Goal: Task Accomplishment & Management: Use online tool/utility

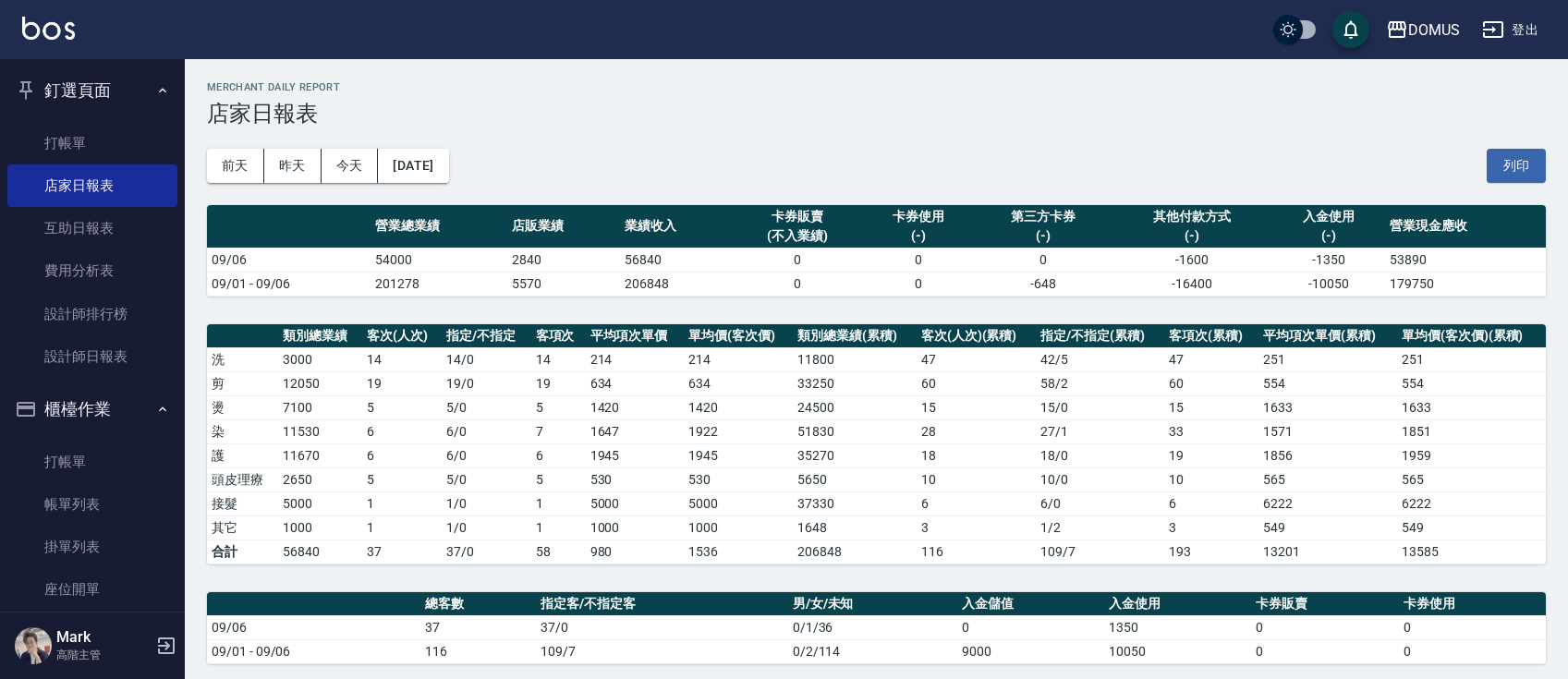
scroll to position [493, 0]
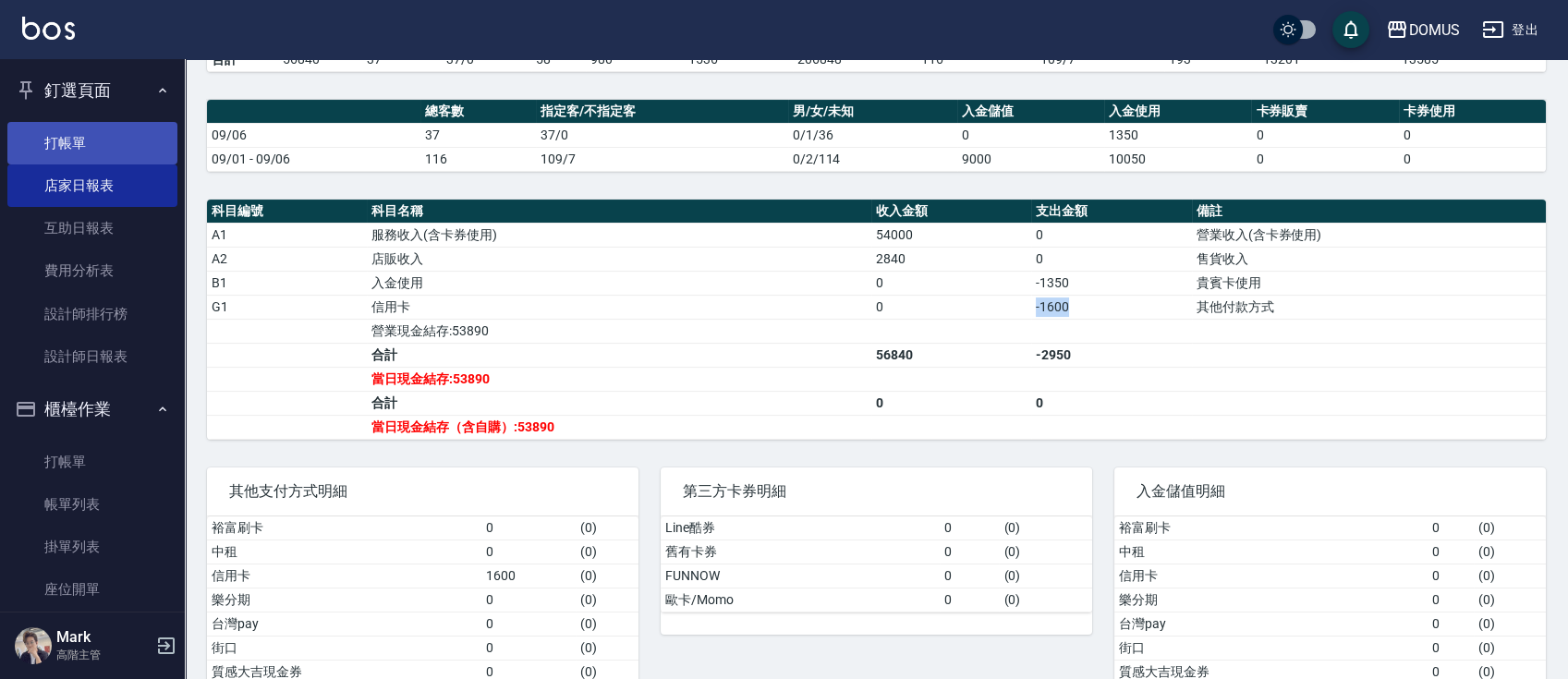
drag, startPoint x: 87, startPoint y: 139, endPoint x: 81, endPoint y: 149, distance: 11.7
click at [84, 143] on link "打帳單" at bounding box center [92, 143] width 170 height 43
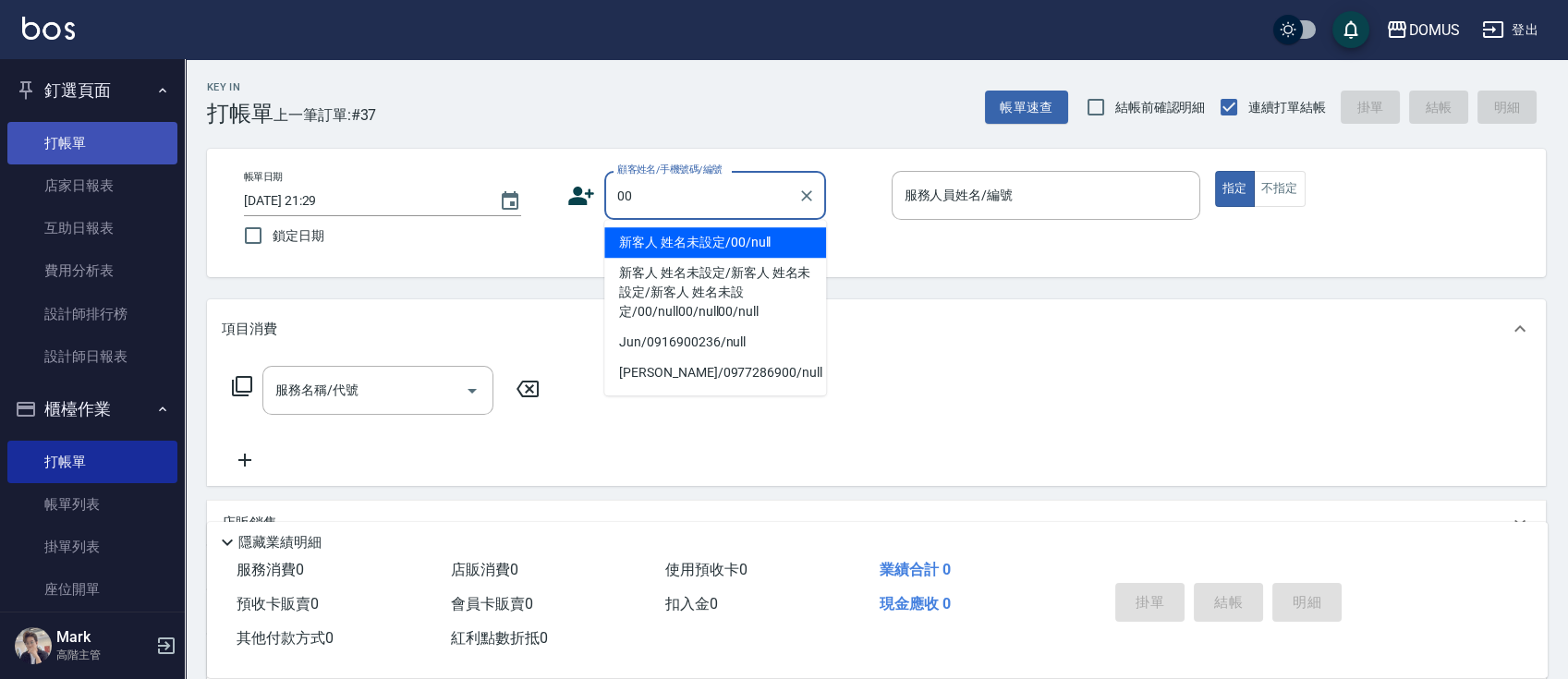
type input "00"
type input "1"
type input "新客人 姓名未設定/00/null"
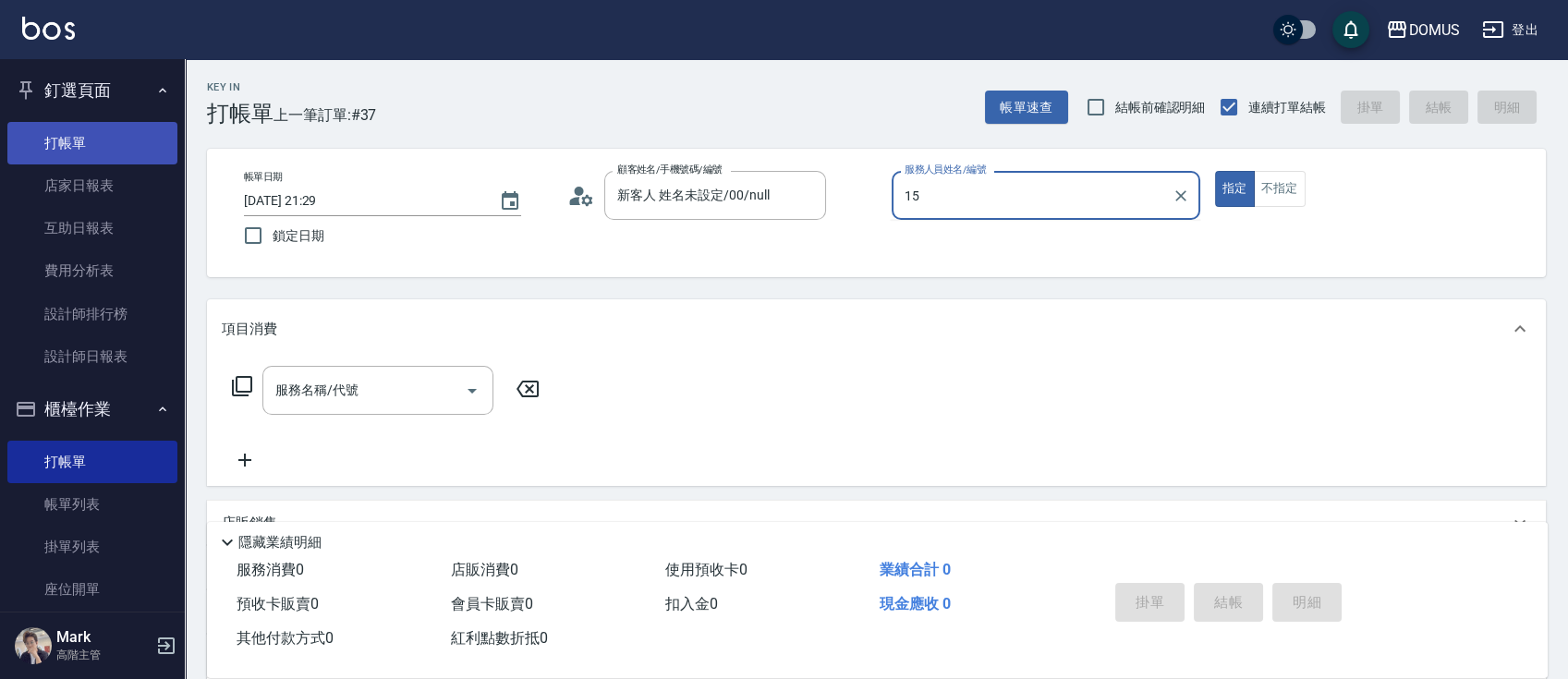
type input "[PERSON_NAME]-15"
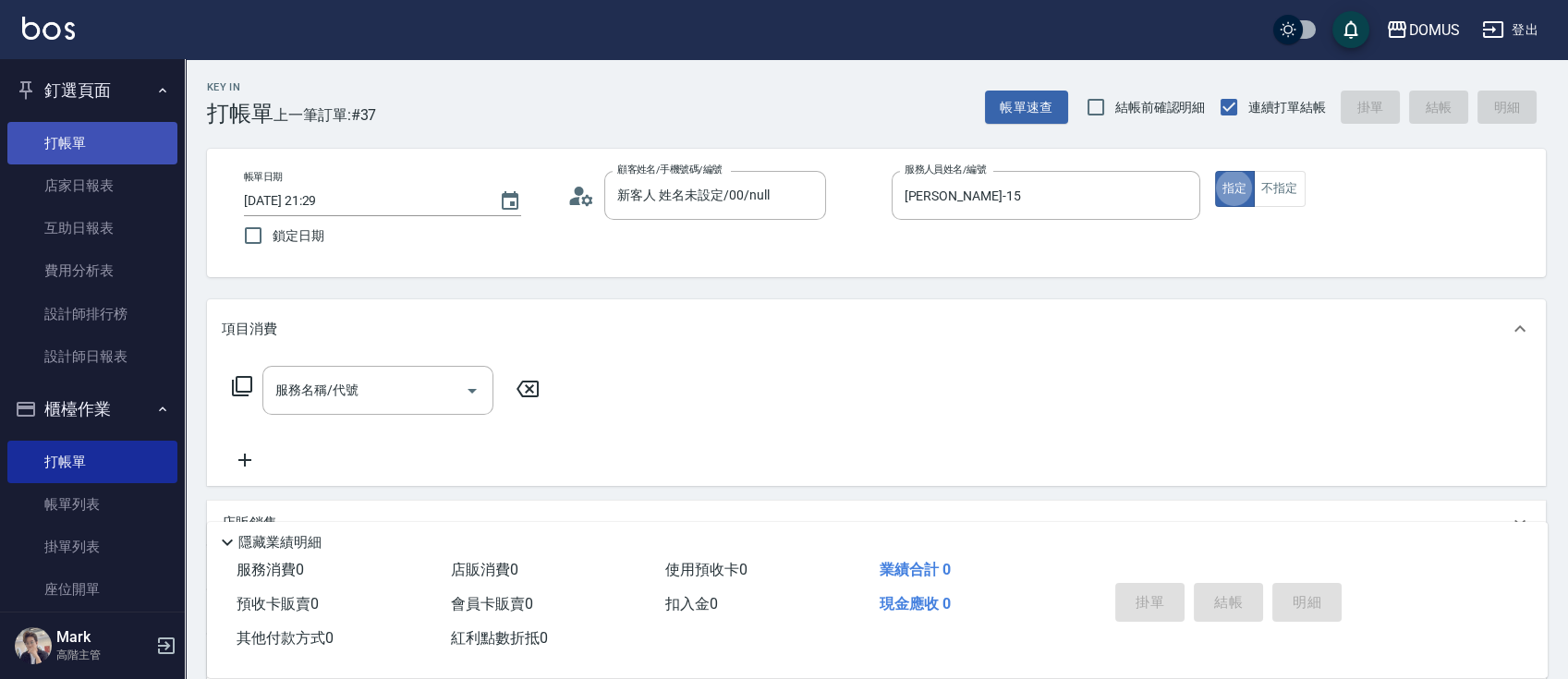
type button "true"
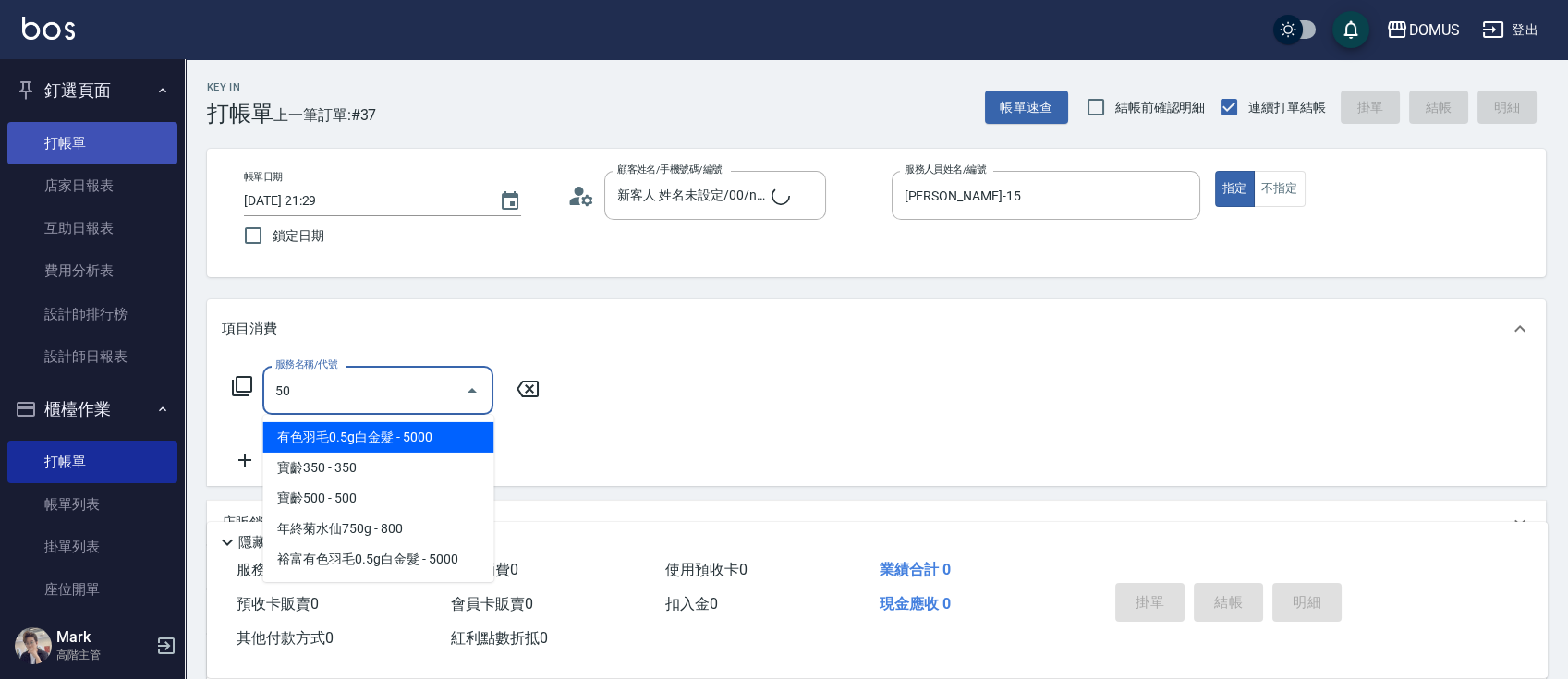
type input "501"
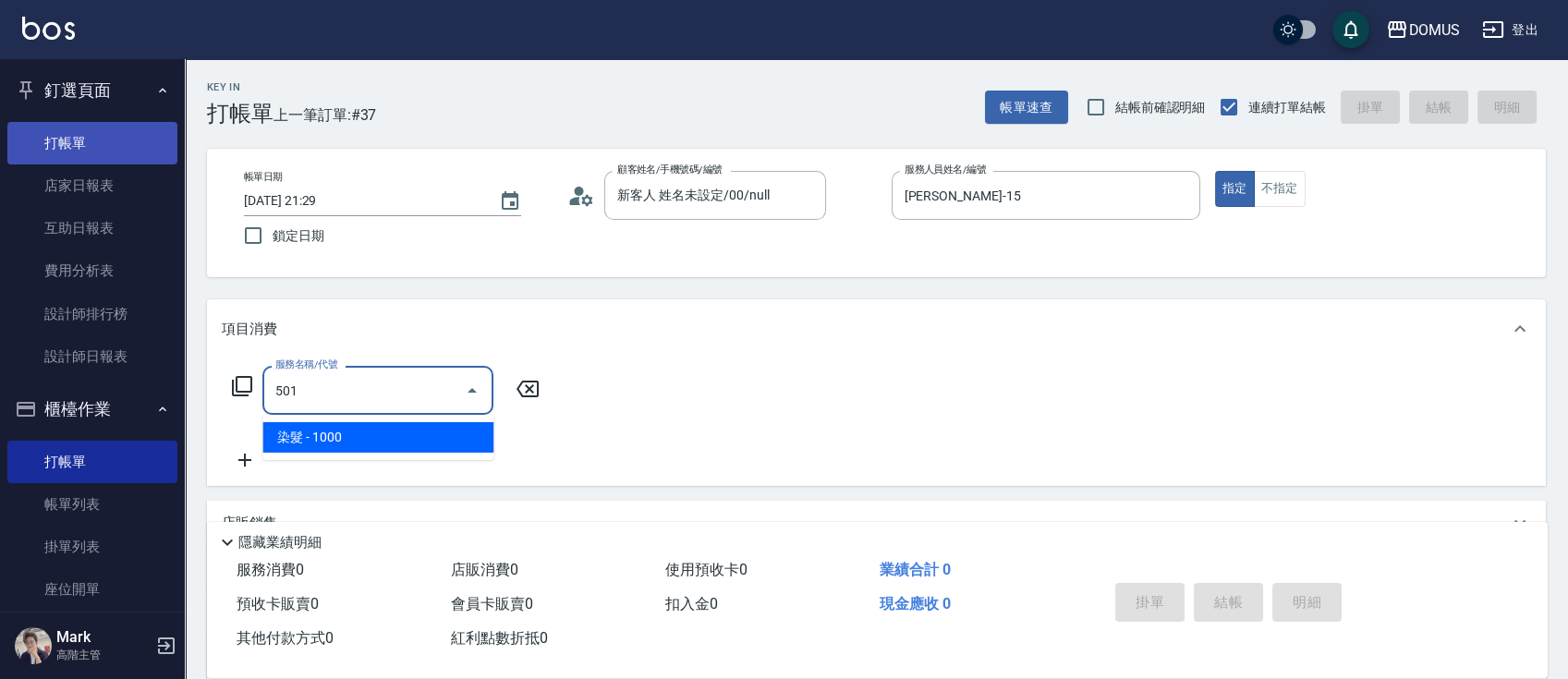
type input "100"
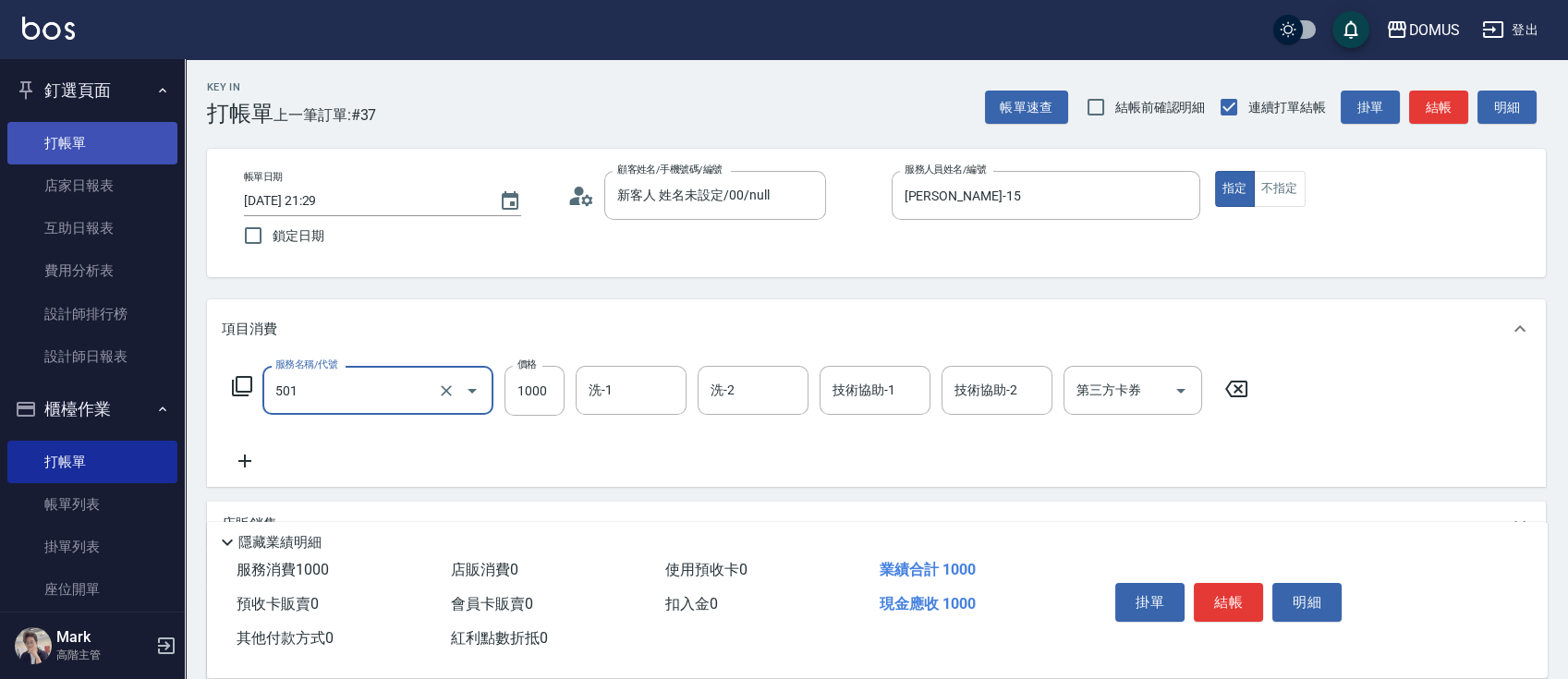
type input "染髮(501)"
type input "1"
type input "0"
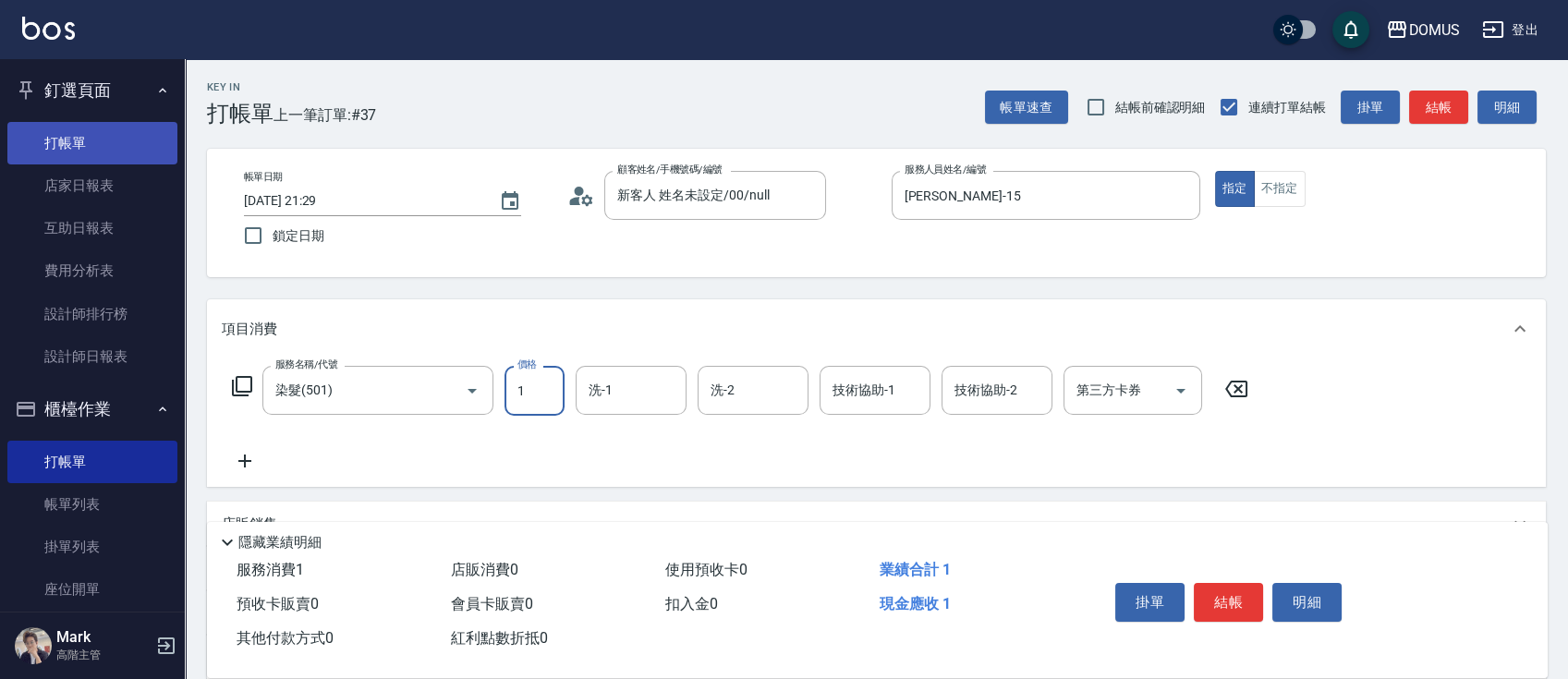
type input "18"
type input "10"
type input "180"
type input "1800"
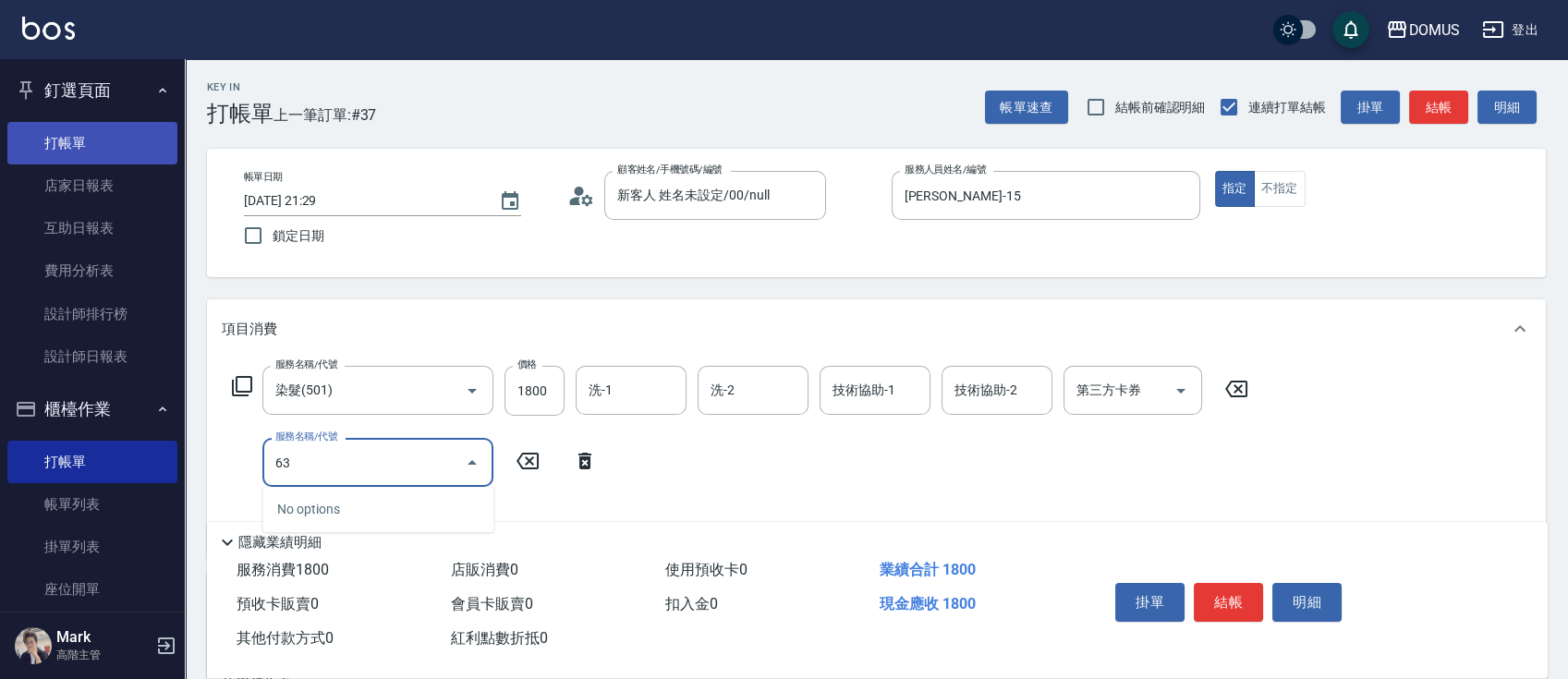
type input "632"
type input "360"
type input "黑曜光護短(632)"
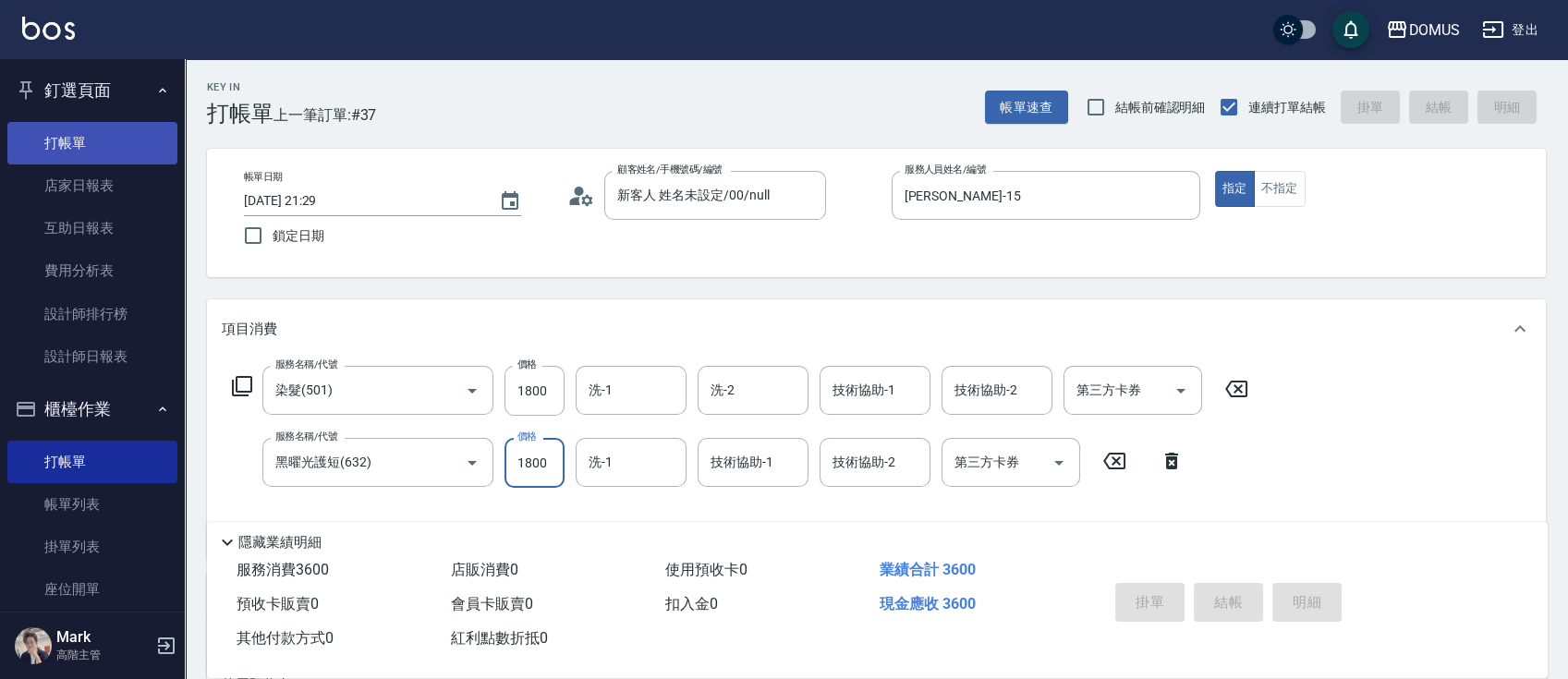
type input "0"
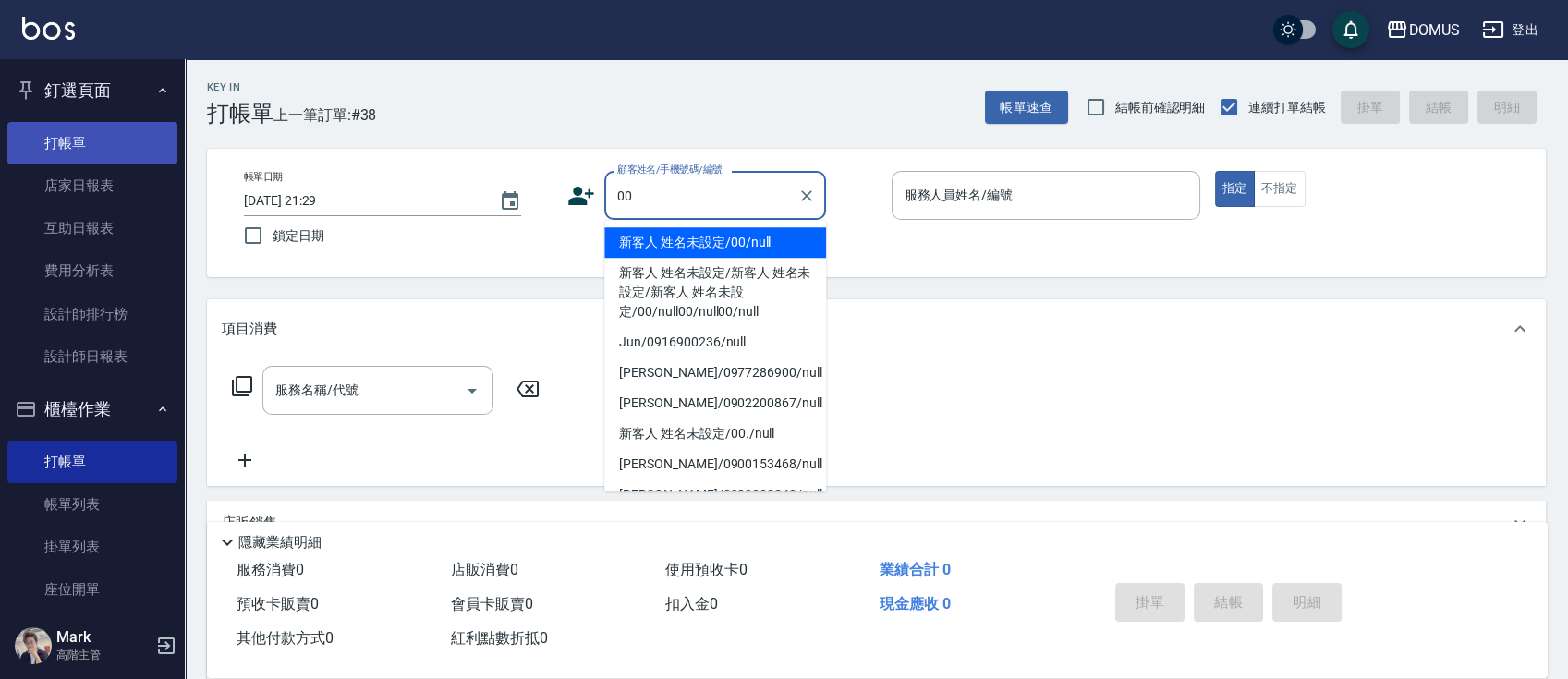
type input "新客人 姓名未設定/00/null"
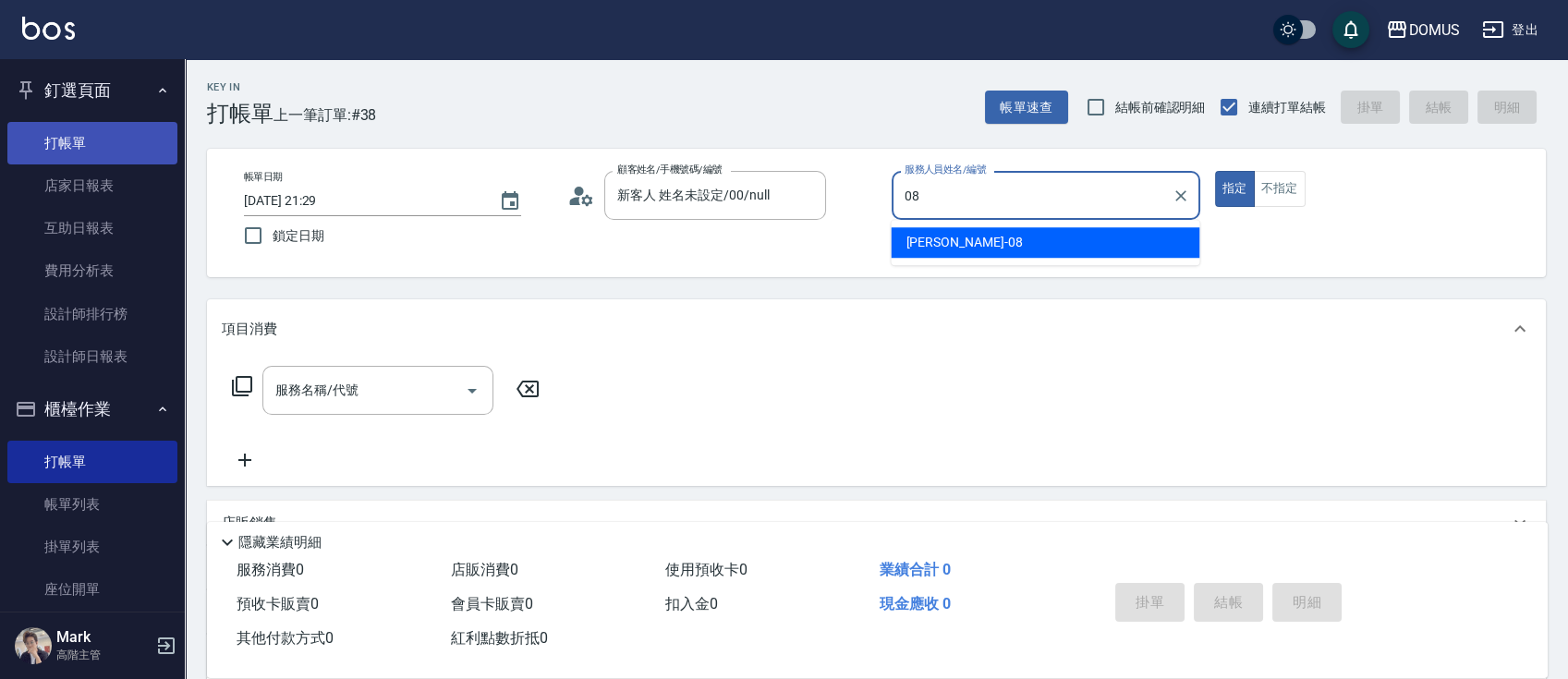
type input "小朱-08"
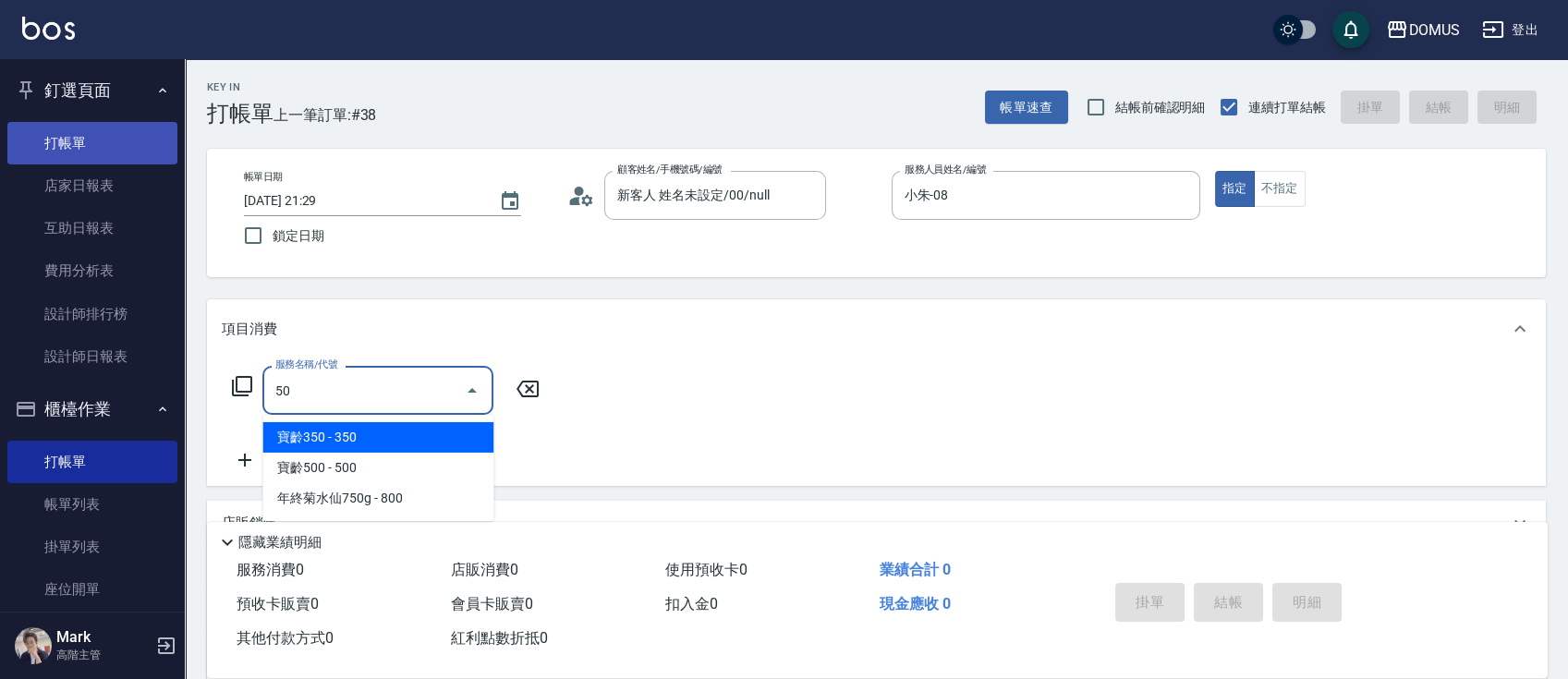
type input "501"
type input "100"
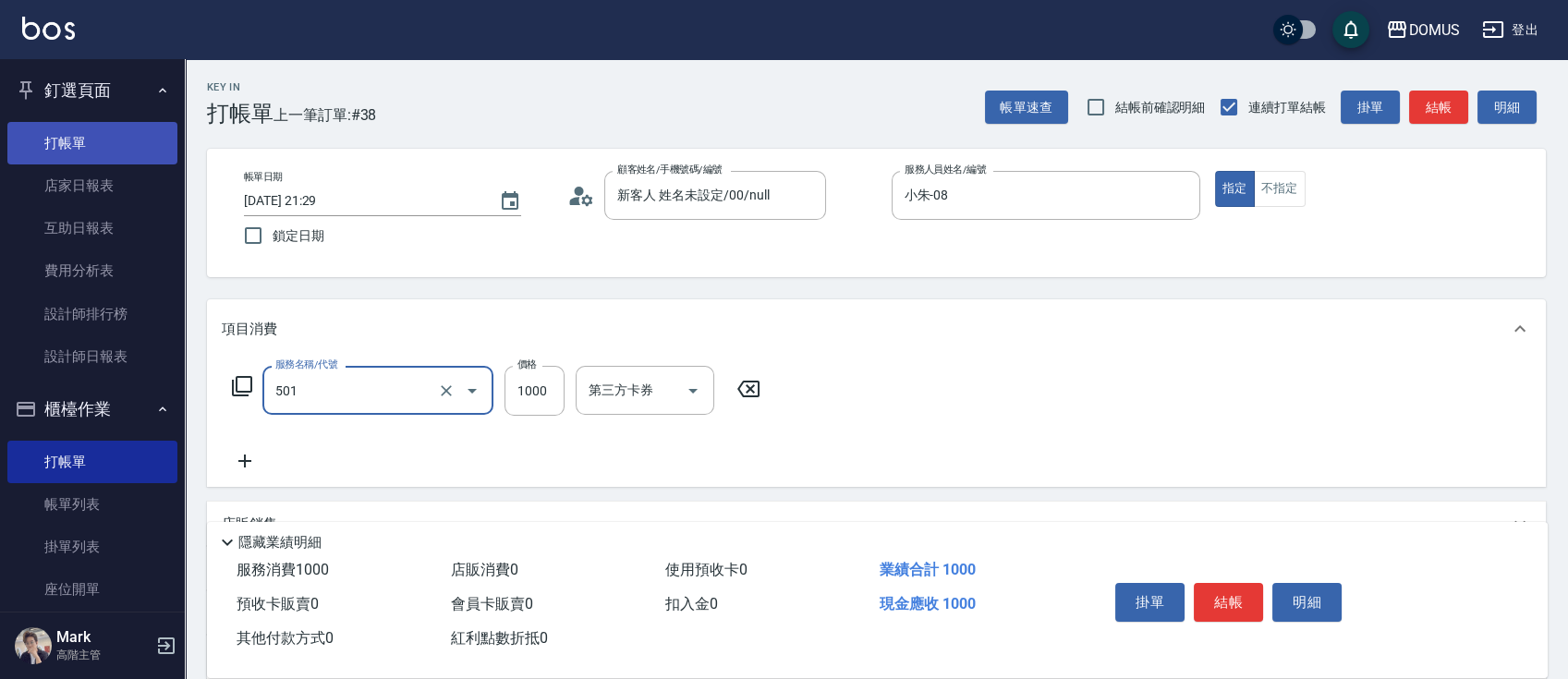
type input "染髮(501)"
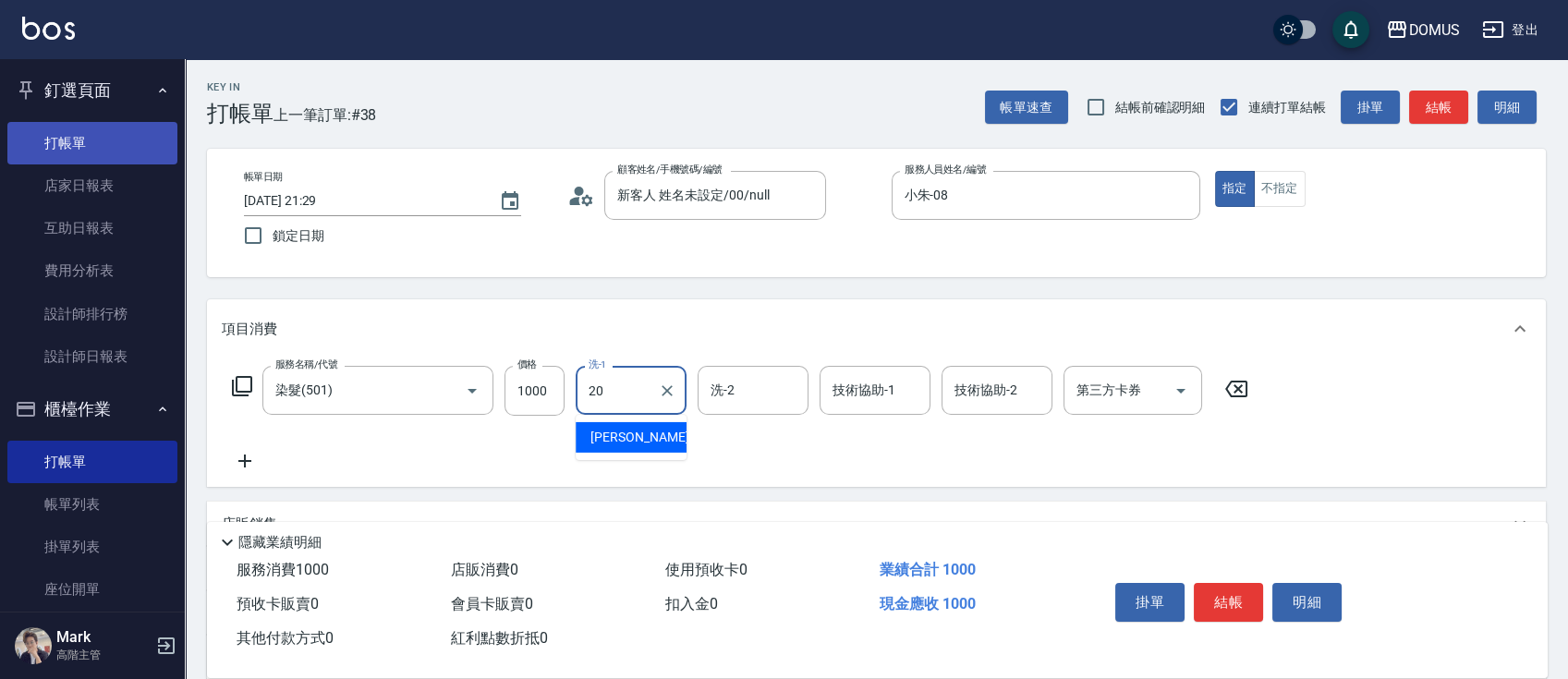
type input "[PERSON_NAME]-20"
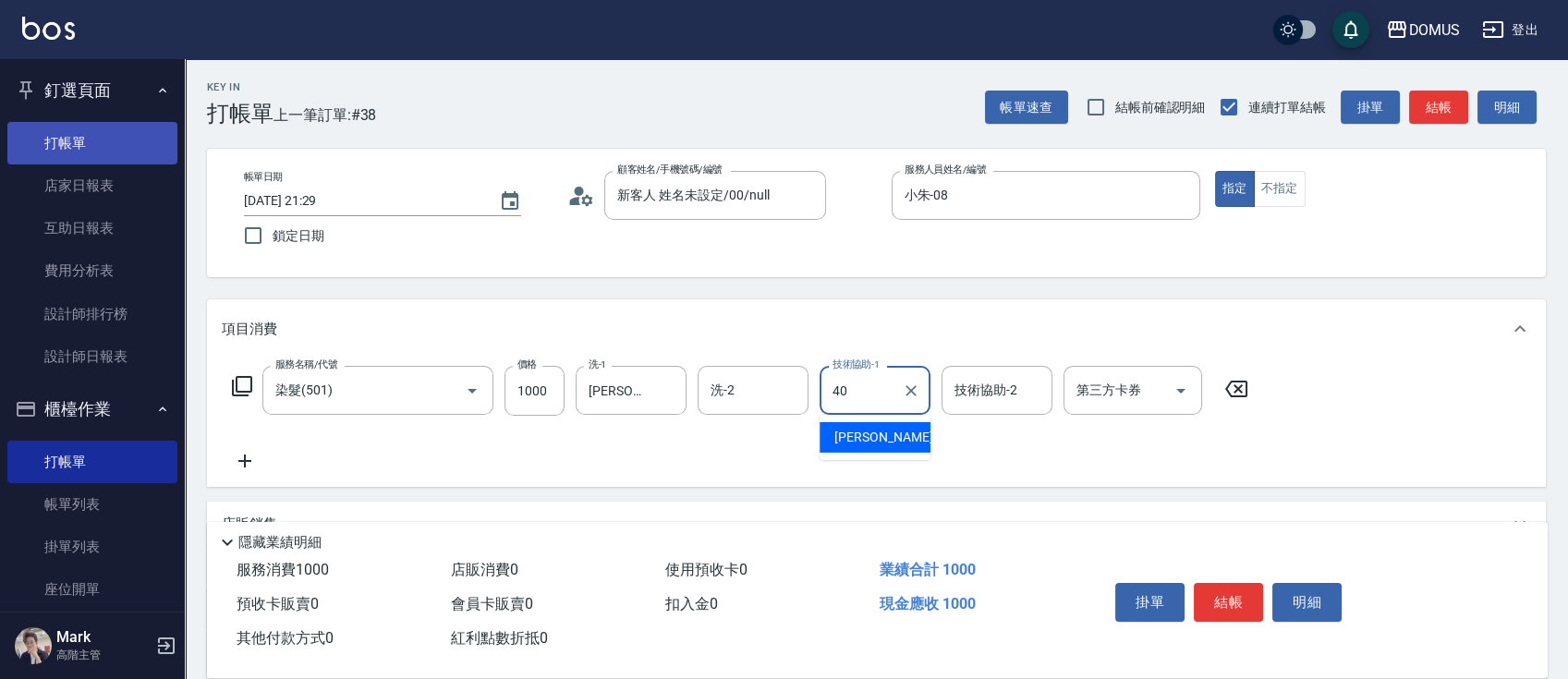
type input "[PERSON_NAME]-40"
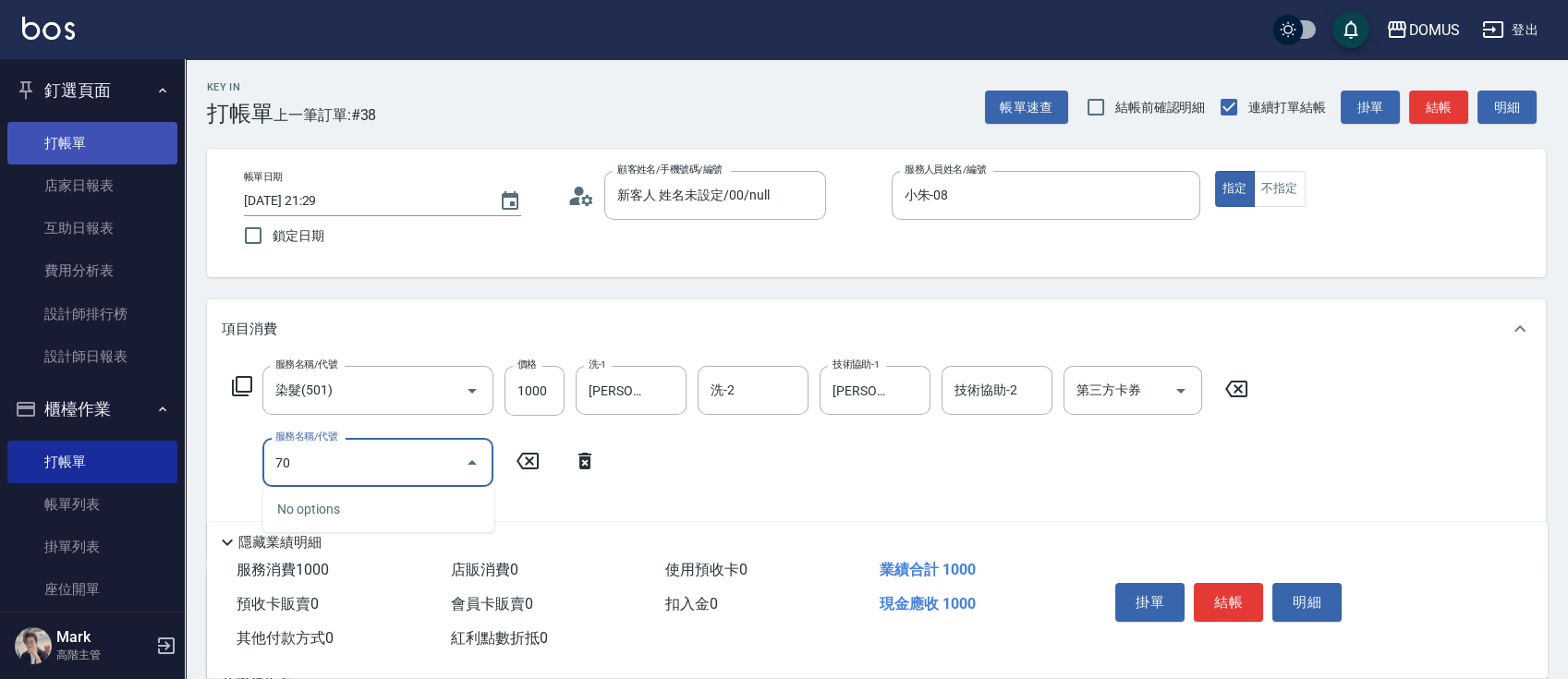
type input "704"
type input "600"
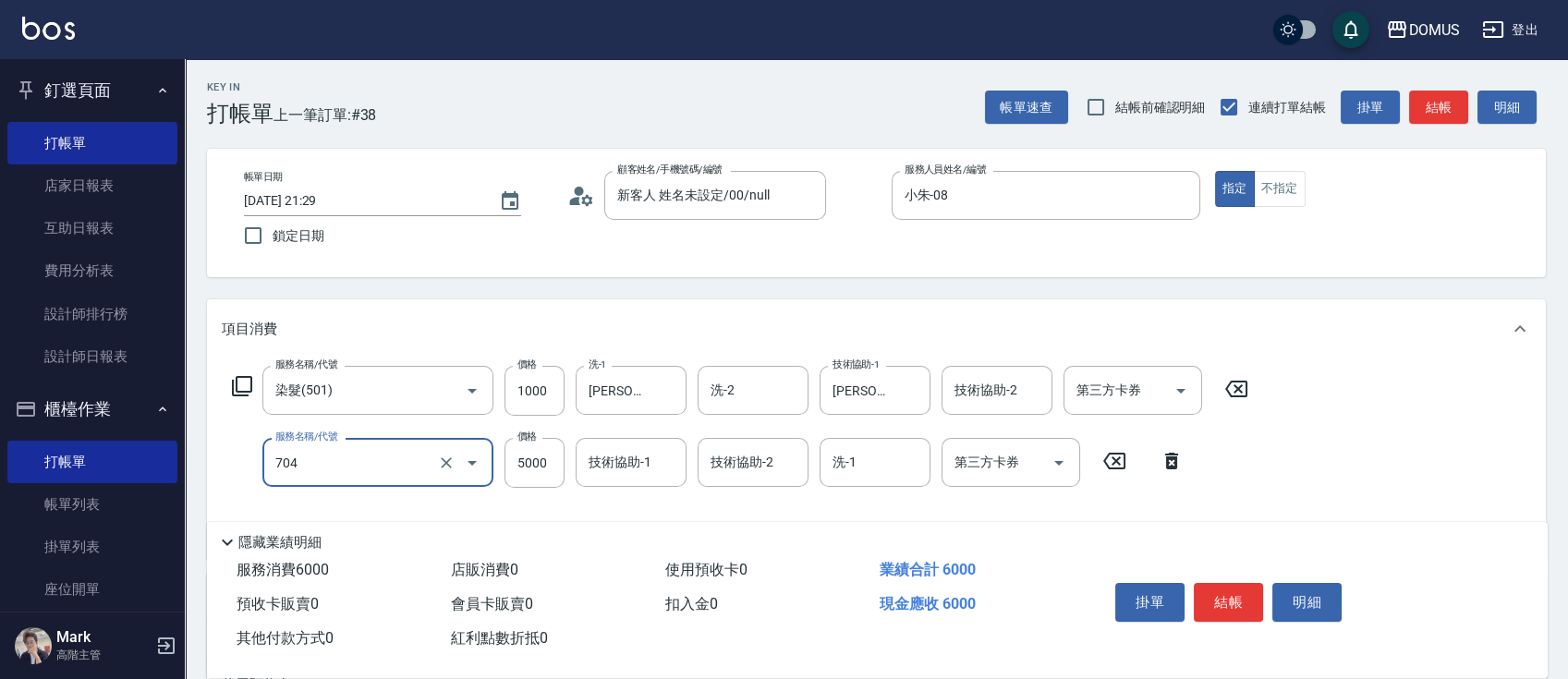
scroll to position [336, 0]
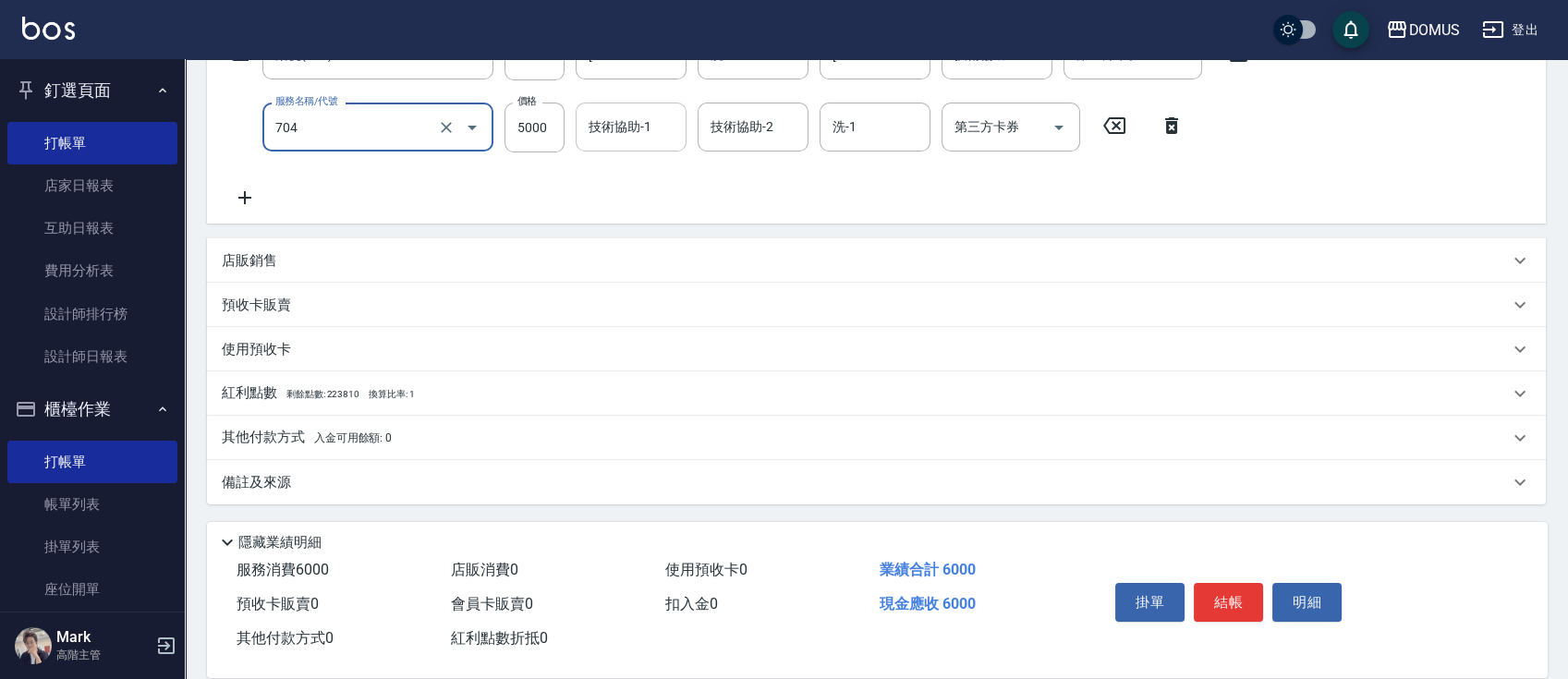
click at [666, 147] on div "技術協助-1" at bounding box center [631, 127] width 111 height 49
type input "新羽毛鉑金接髮調整(704)"
click at [803, 221] on div "服務名稱/代號 染髮(501) 服務名稱/代號 價格 1000 價格 洗-1 小宸-20 洗-1 洗-2 洗-2 技術協助-1 [PERSON_NAME]-4…" at bounding box center [876, 123] width 1338 height 200
click at [546, 431] on div "其他付款方式 入金可用餘額: 0" at bounding box center [865, 438] width 1287 height 21
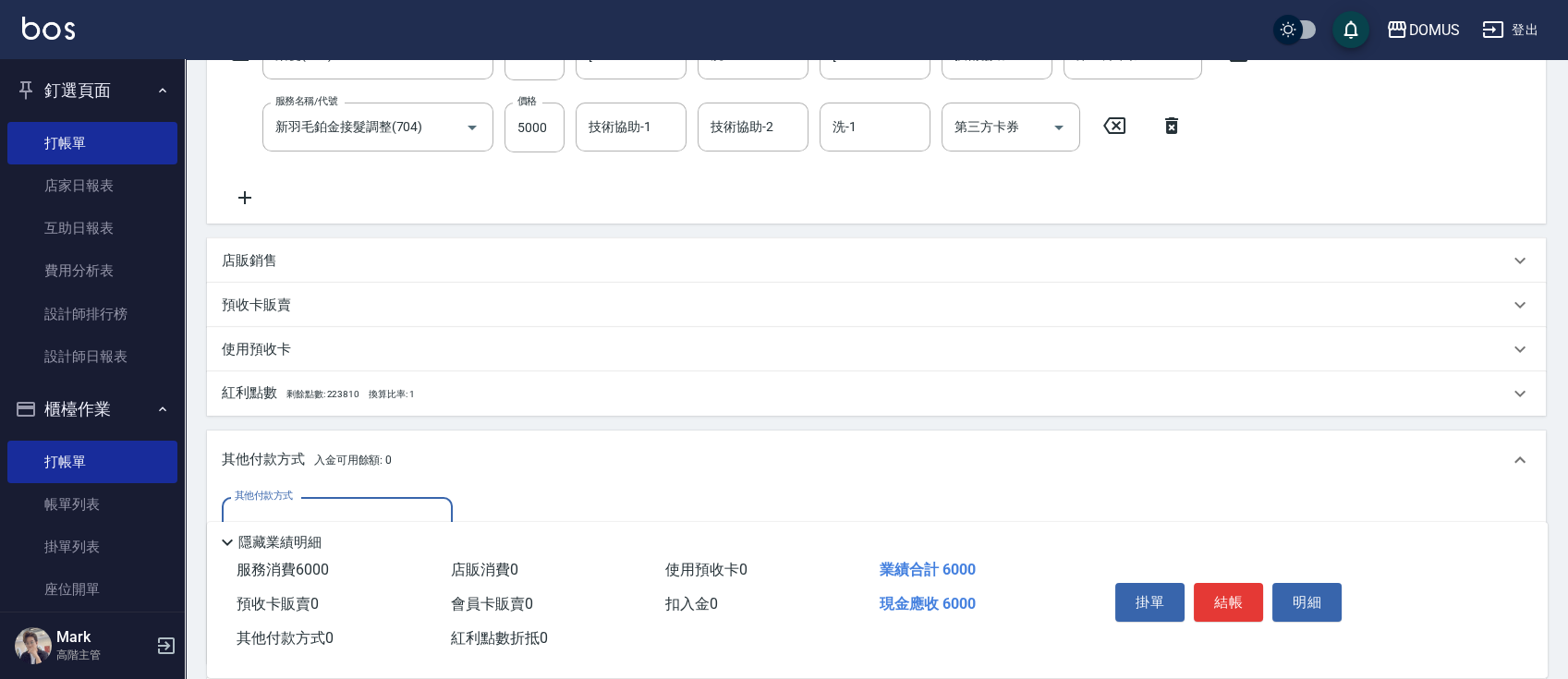
scroll to position [0, 0]
click at [331, 498] on div "其他付款方式" at bounding box center [337, 521] width 231 height 49
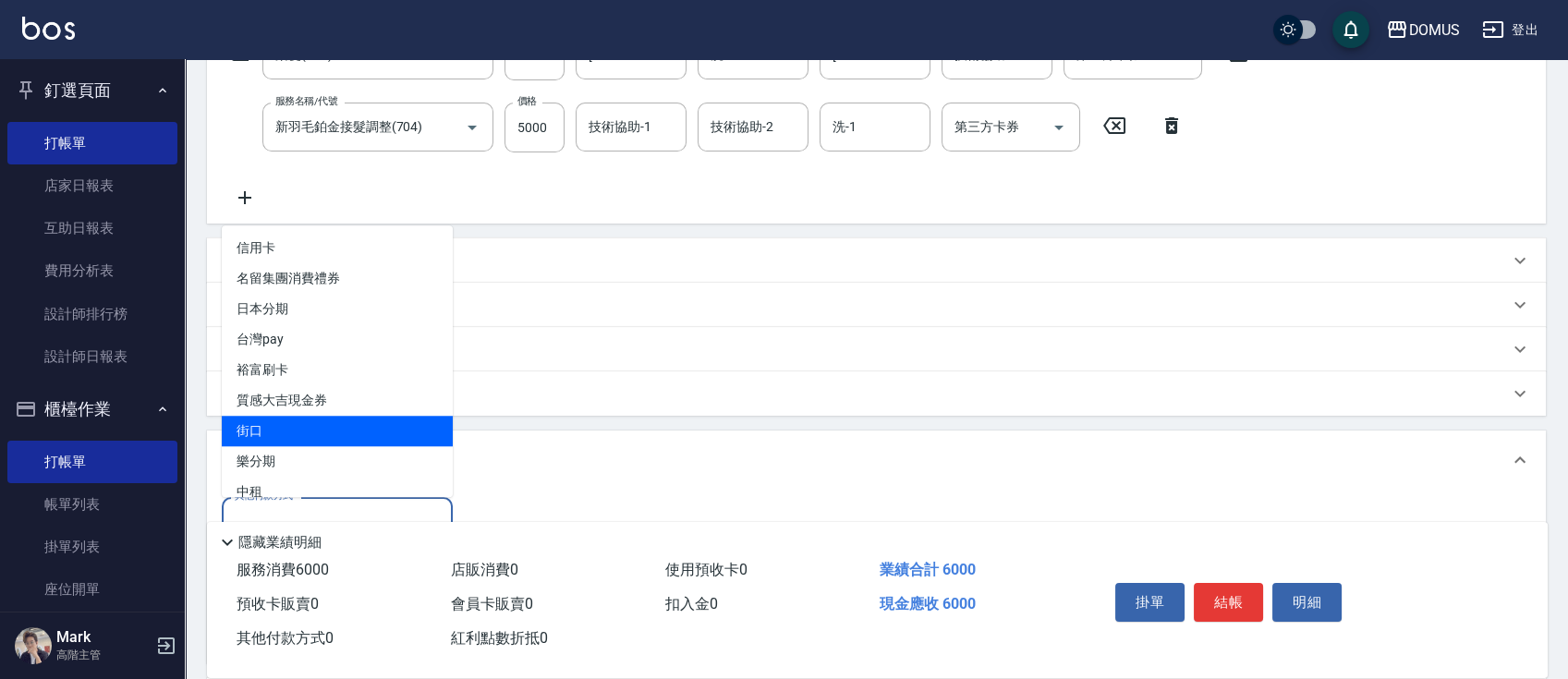
click at [333, 438] on span "街口" at bounding box center [337, 431] width 231 height 31
type input "街口"
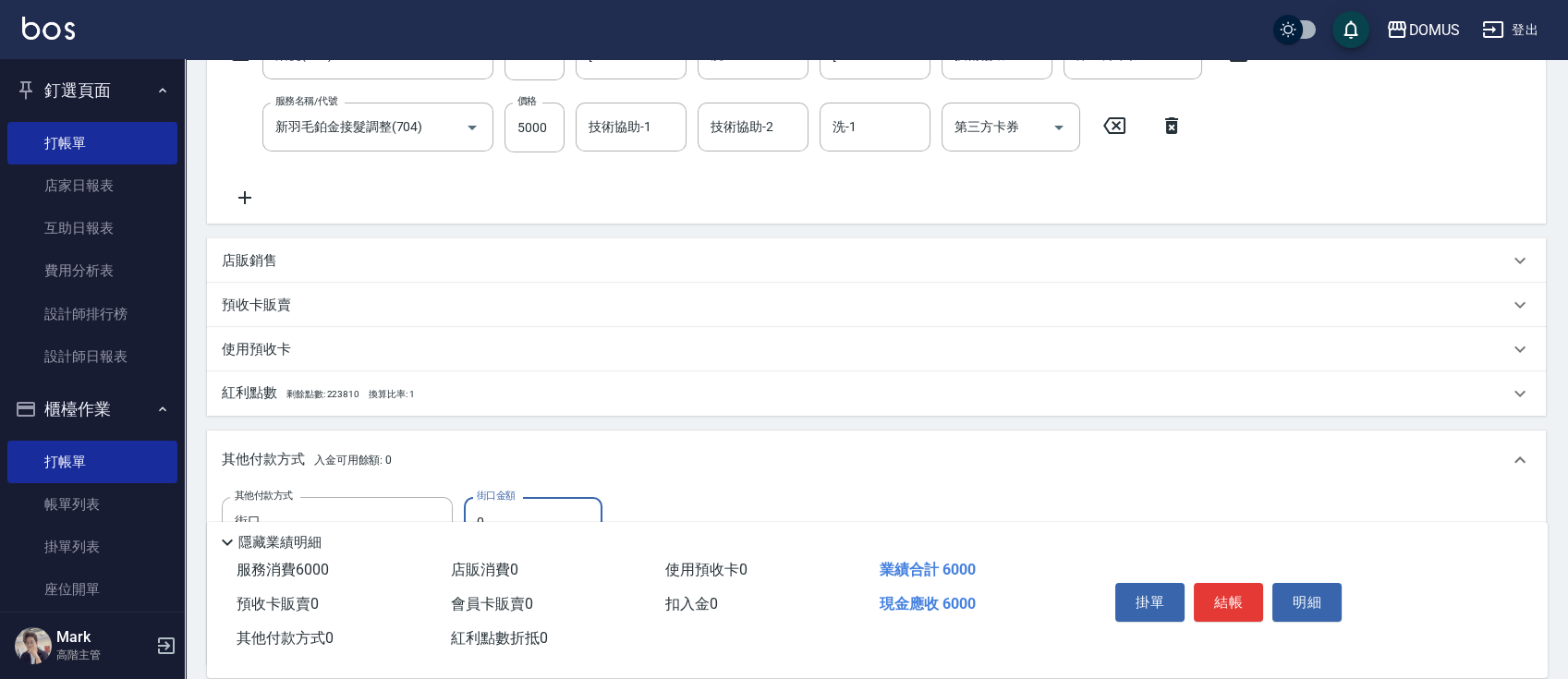
scroll to position [459, 0]
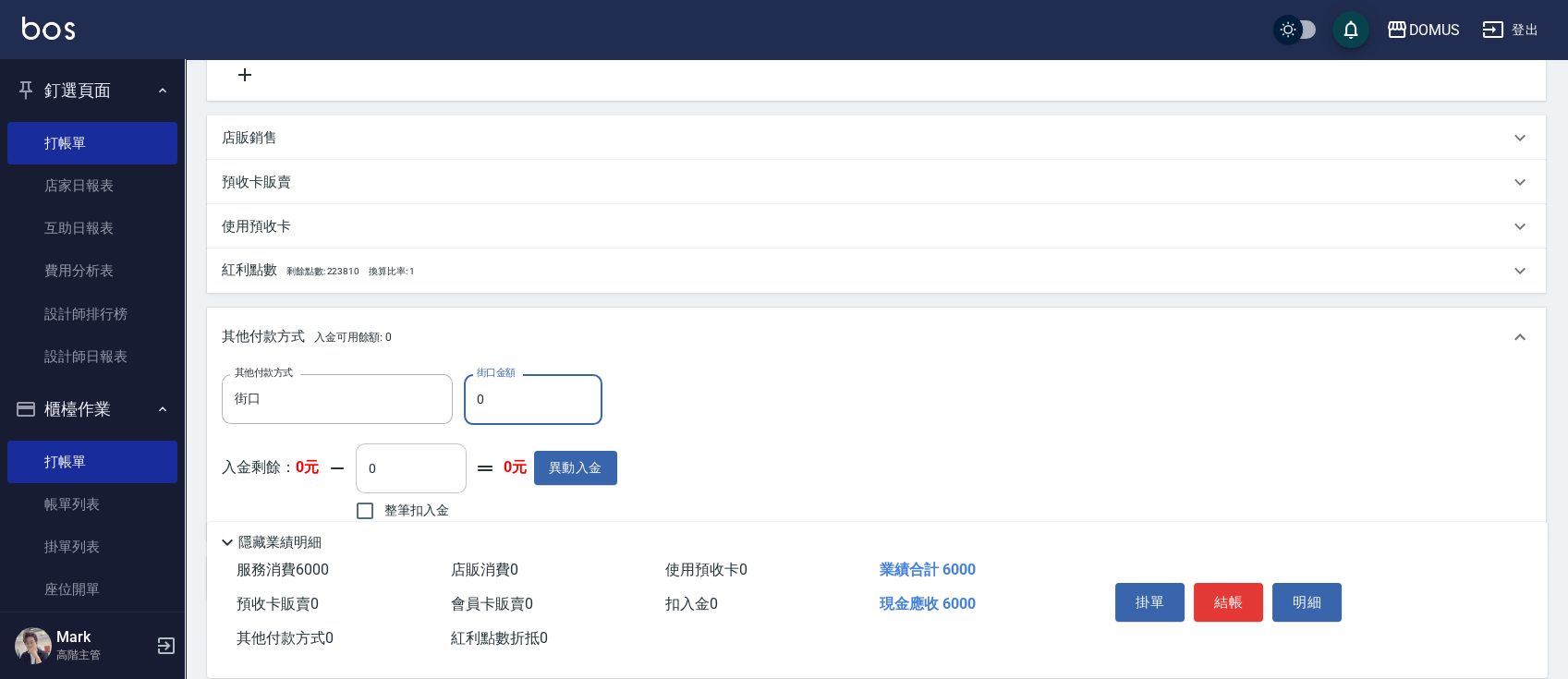
type input "66"
type input "590"
type input "60"
type input "540"
type input "600"
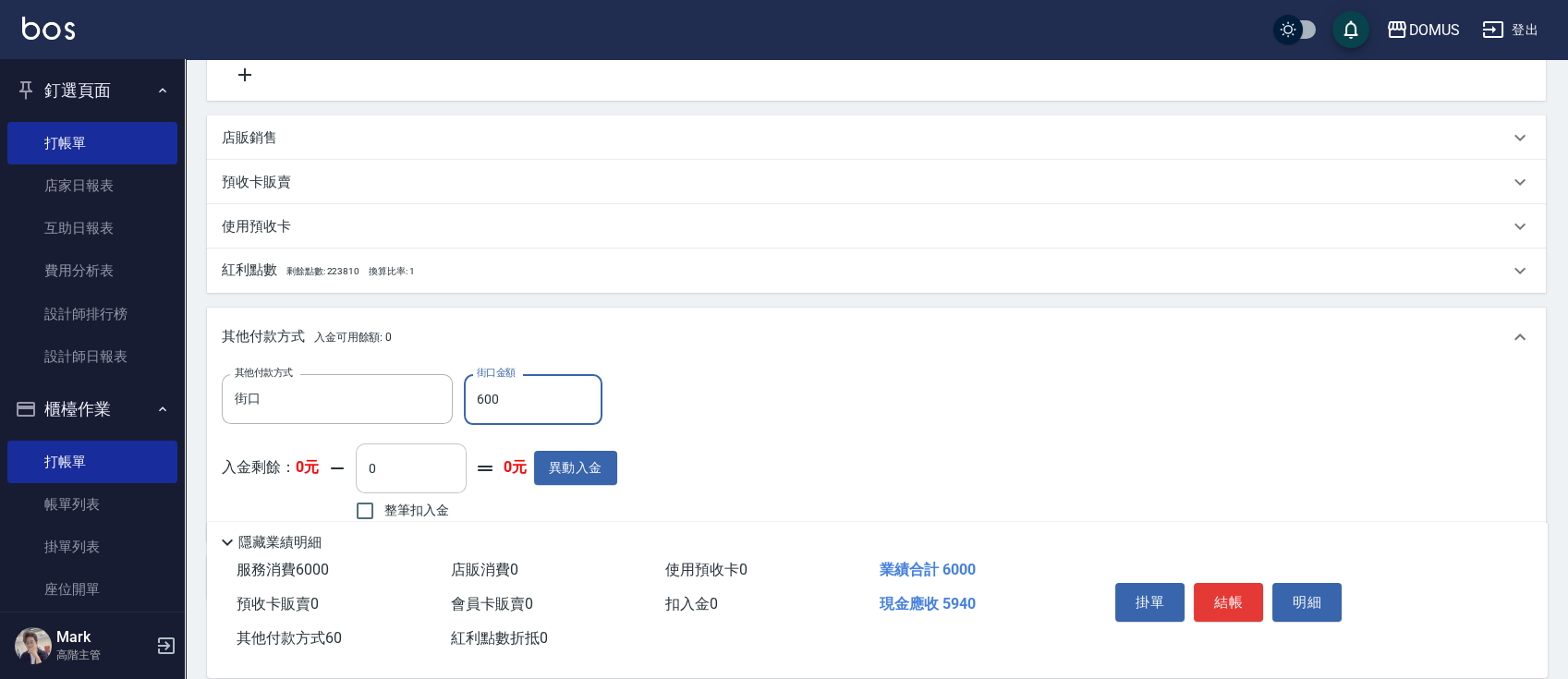
type input "0"
type input "6000"
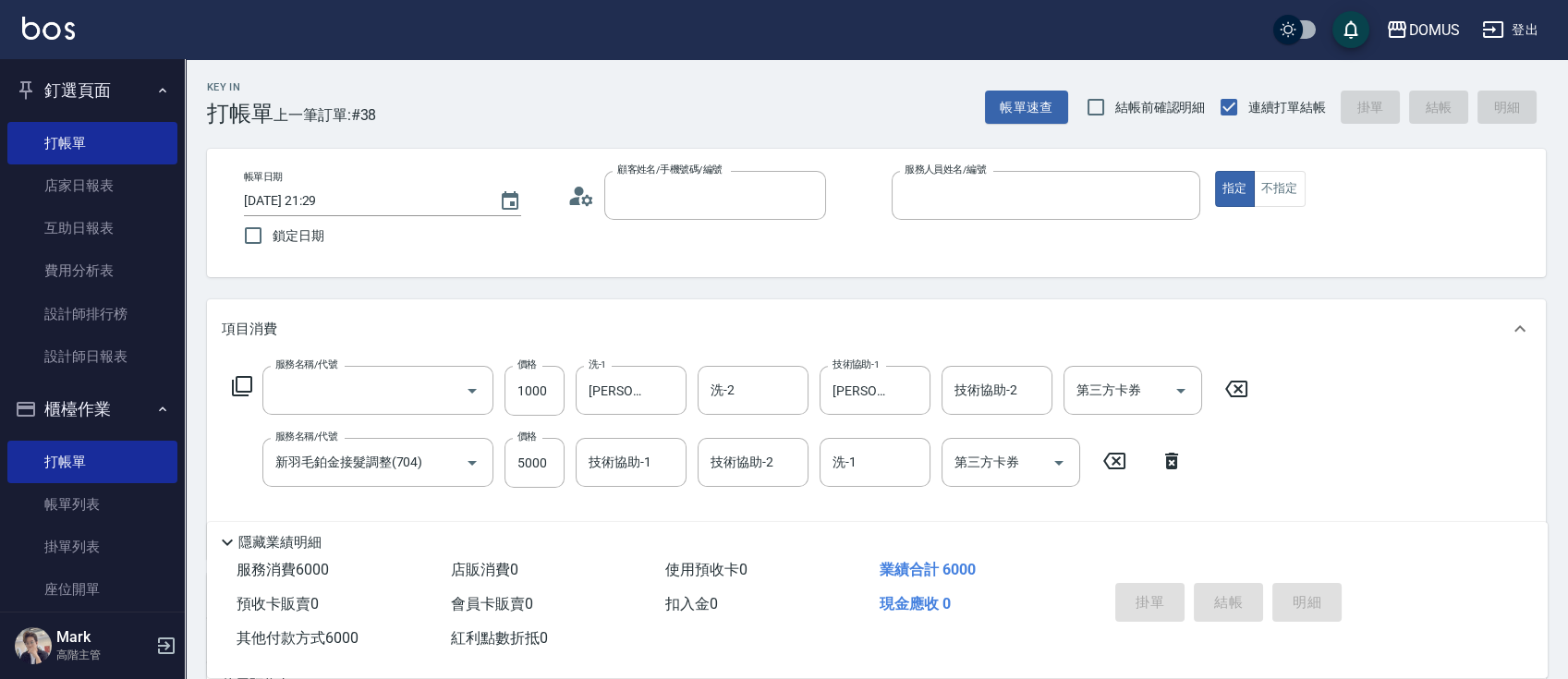
scroll to position [0, 0]
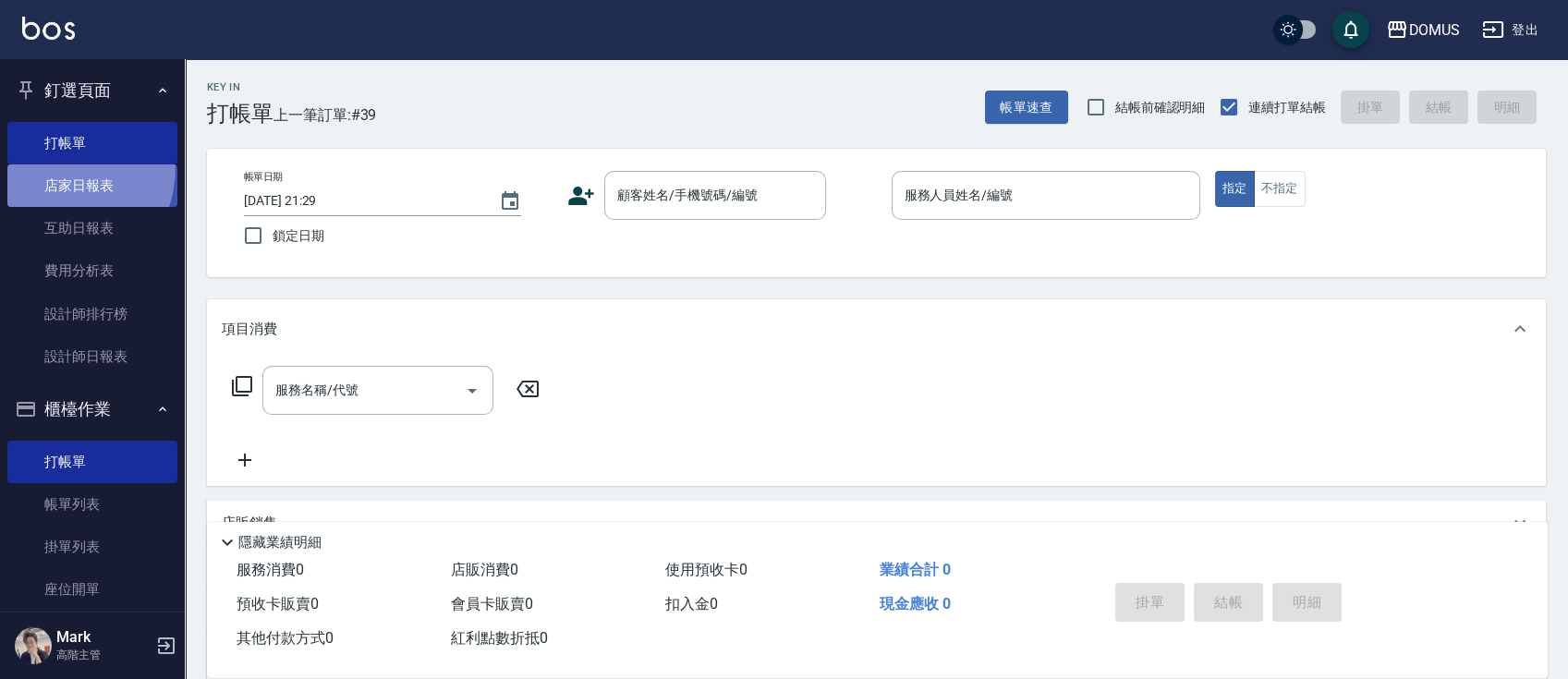
click at [50, 168] on link "店家日報表" at bounding box center [92, 185] width 170 height 43
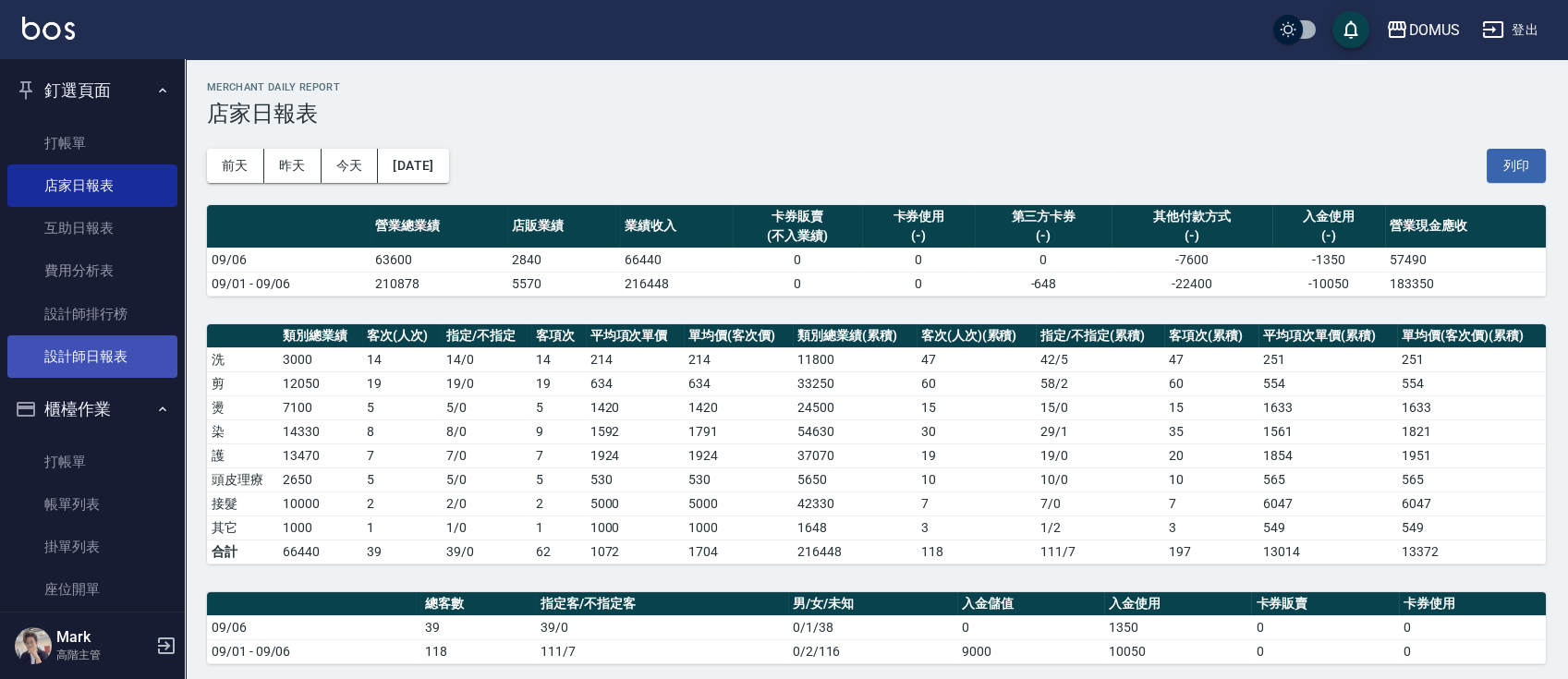
click at [89, 350] on link "設計師日報表" at bounding box center [92, 357] width 170 height 43
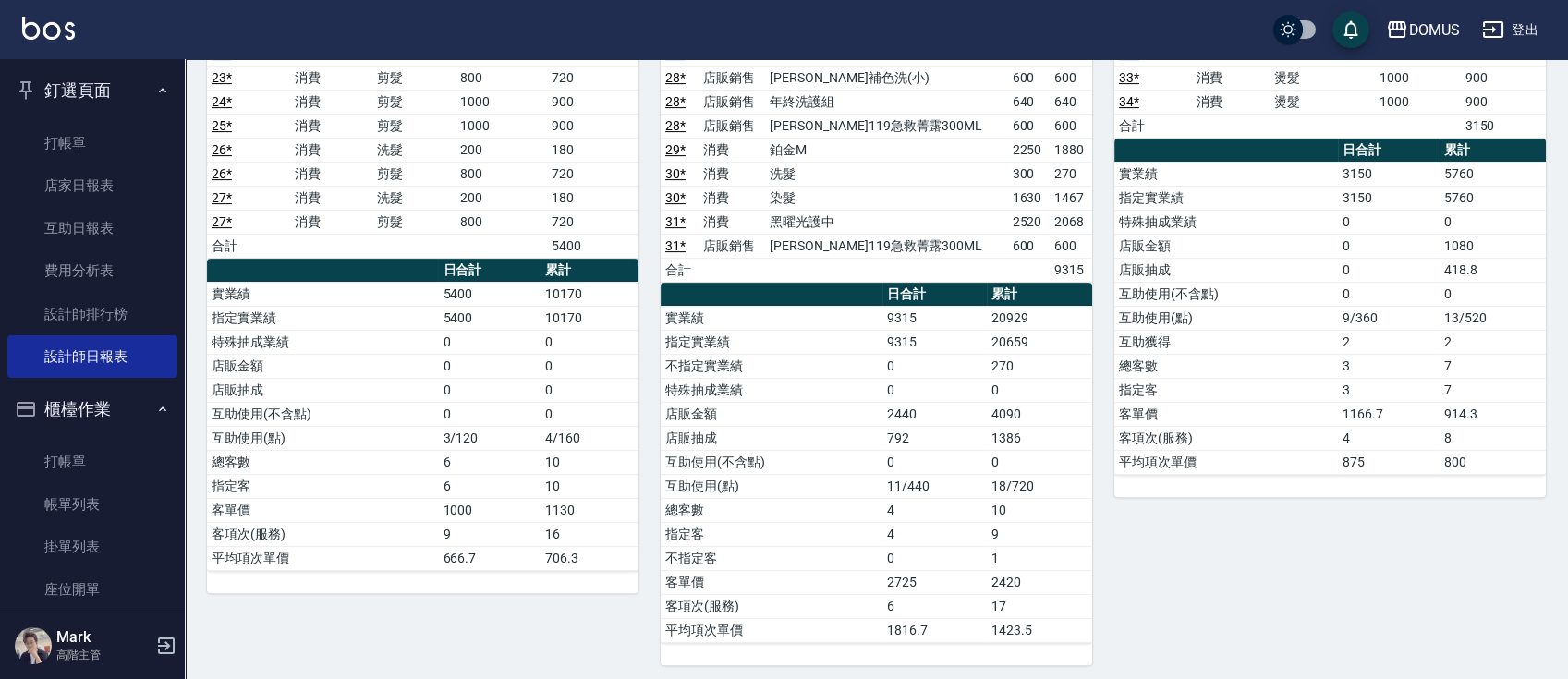
scroll to position [1315, 0]
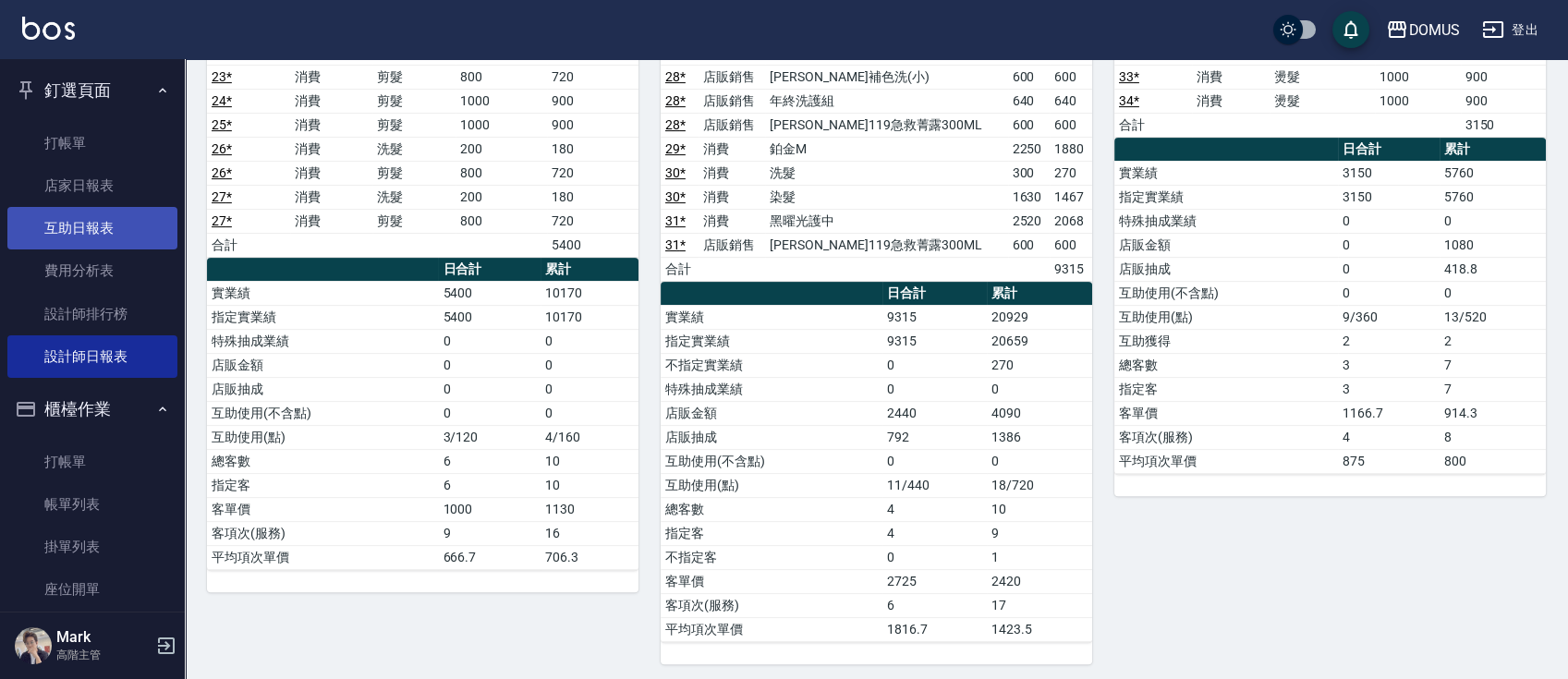
click at [88, 218] on link "互助日報表" at bounding box center [92, 228] width 170 height 43
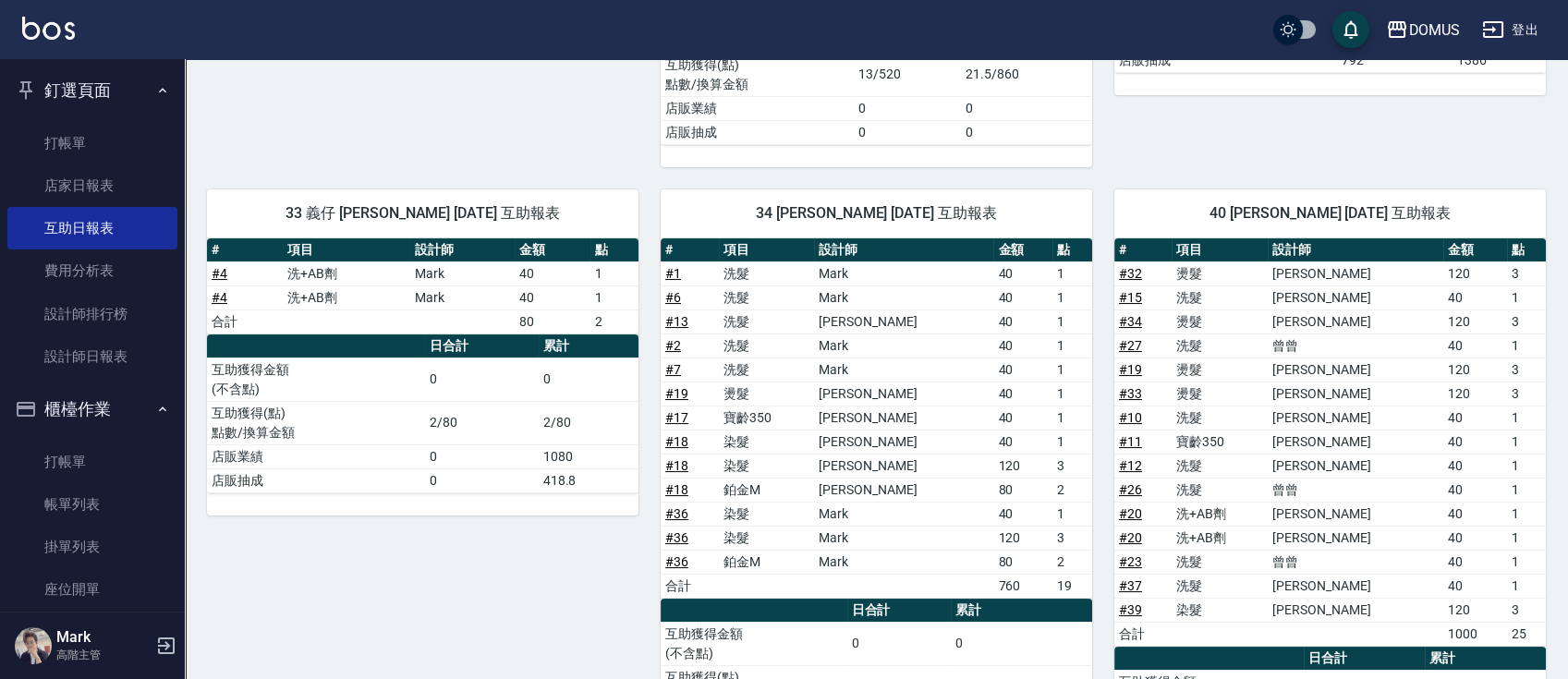
scroll to position [595, 0]
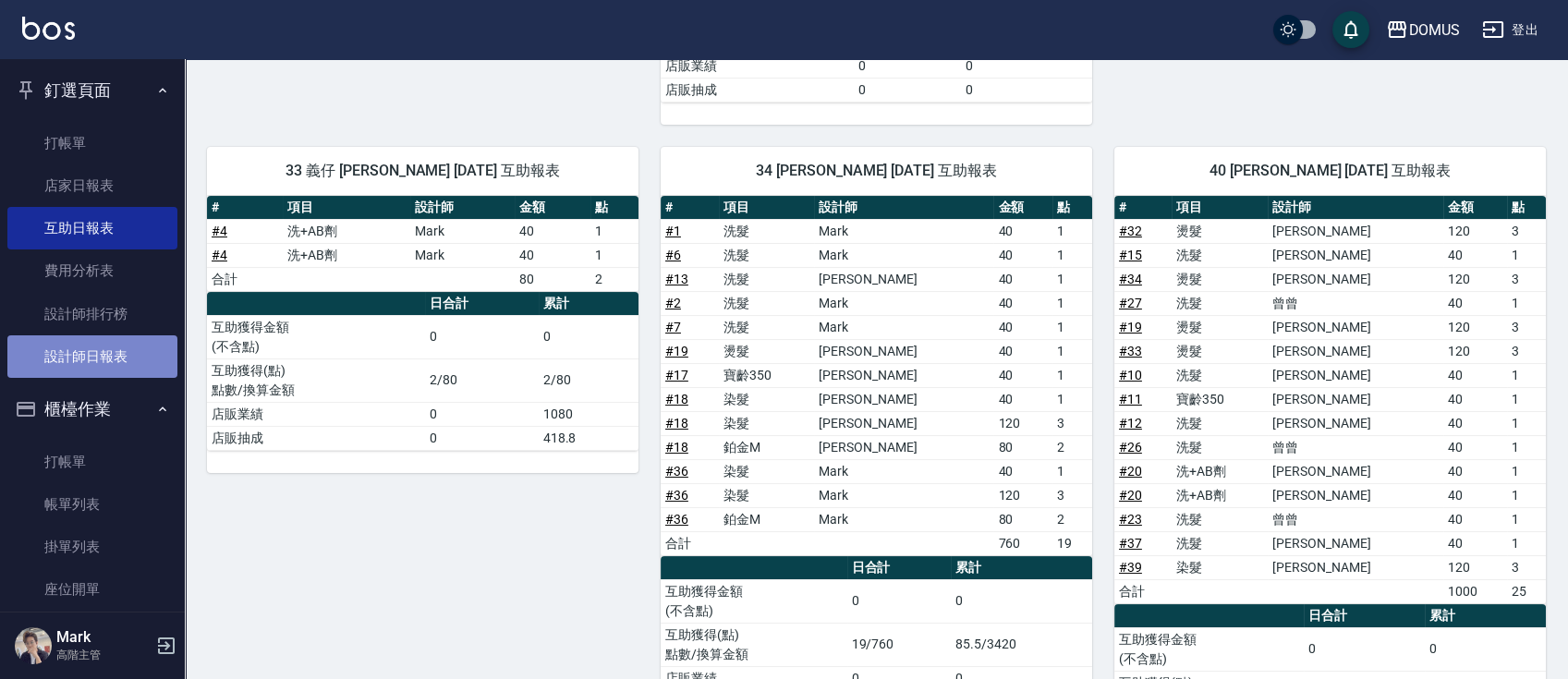
click at [115, 354] on link "設計師日報表" at bounding box center [92, 357] width 170 height 43
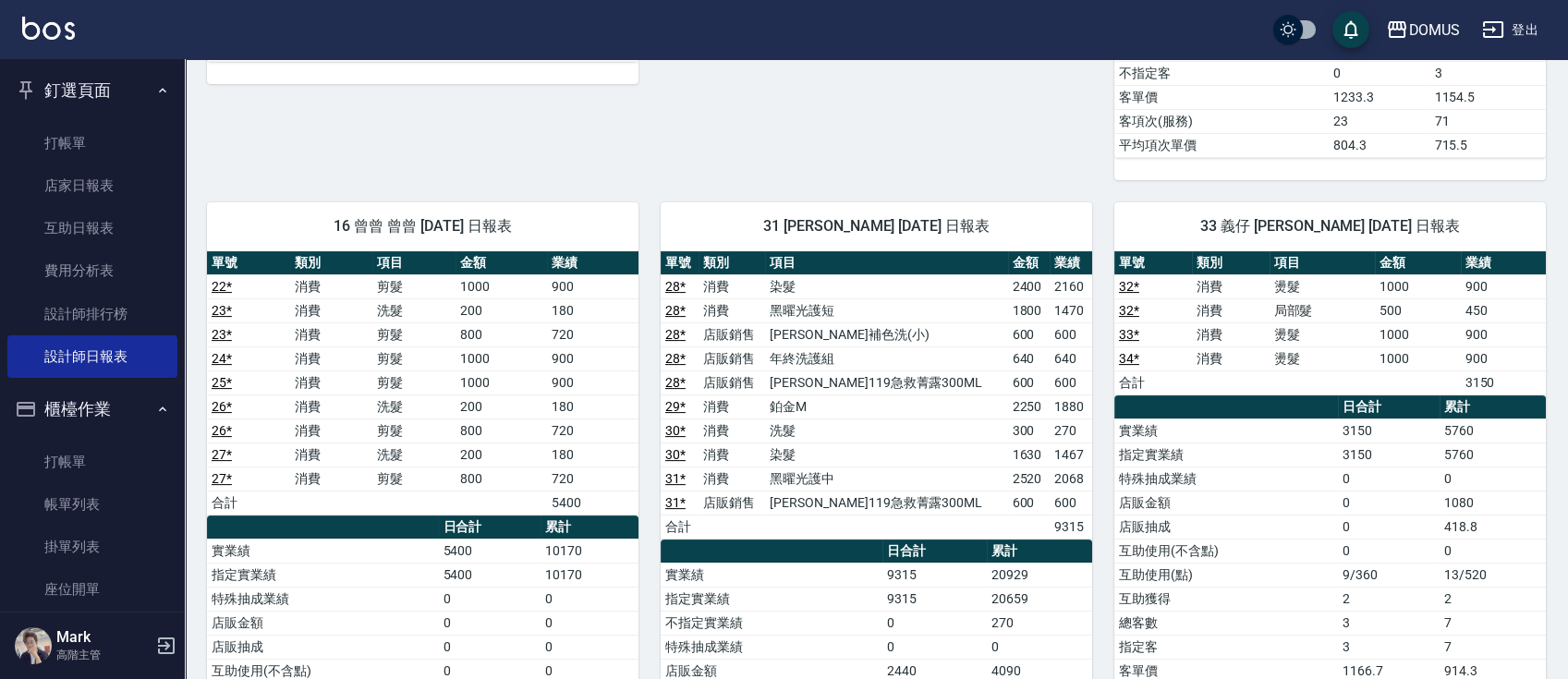
scroll to position [1109, 0]
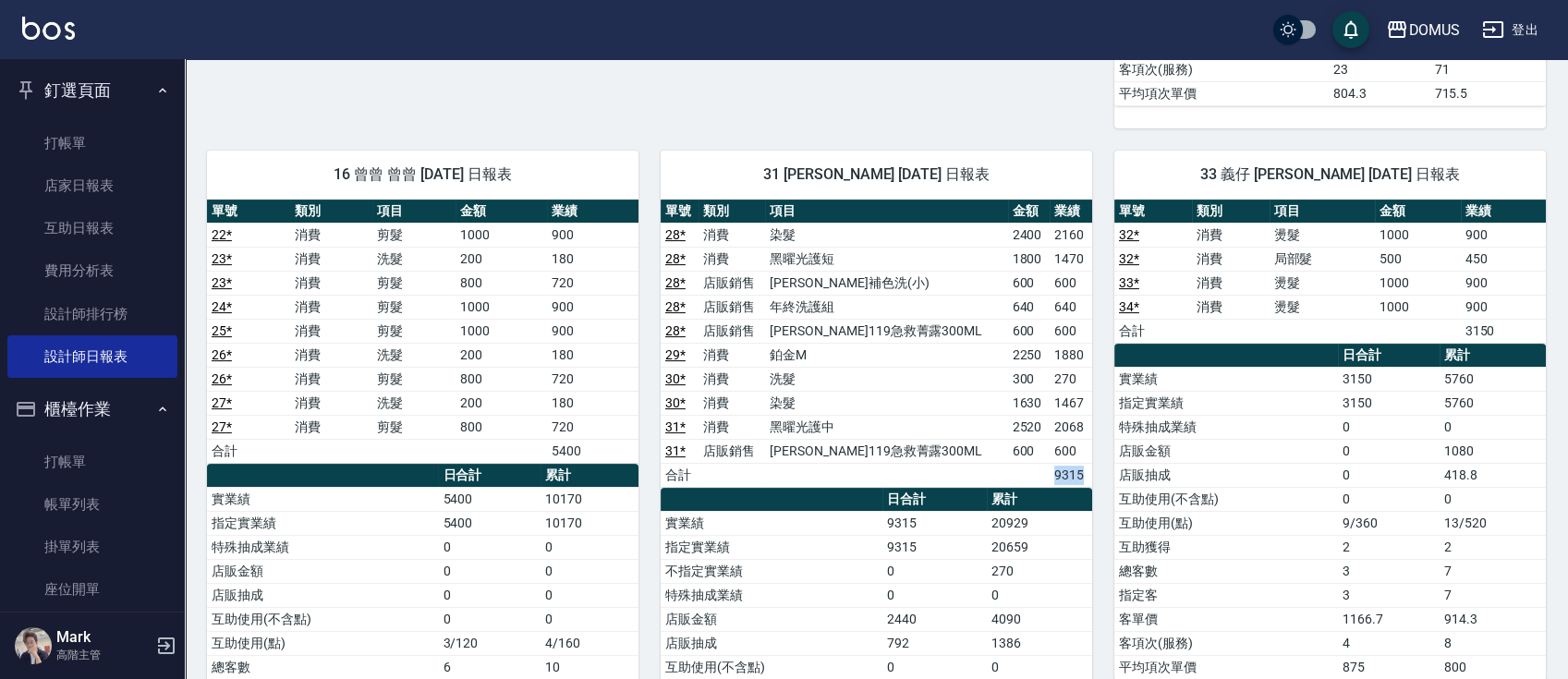
drag, startPoint x: 1045, startPoint y: 473, endPoint x: 1072, endPoint y: 477, distance: 27.3
click at [1072, 477] on td "9315" at bounding box center [1070, 475] width 43 height 24
click at [1076, 501] on th "累計" at bounding box center [1039, 500] width 105 height 24
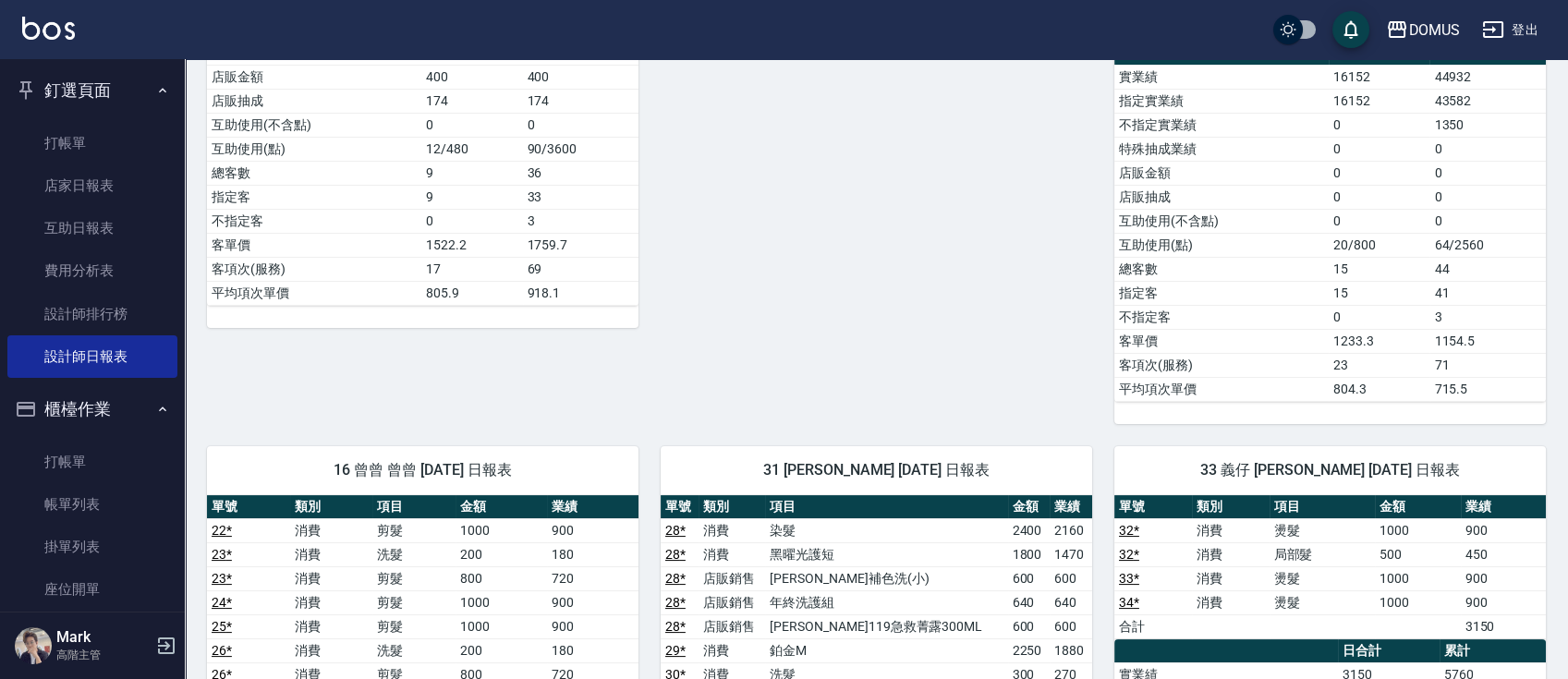
scroll to position [452, 0]
